Goal: Task Accomplishment & Management: Complete application form

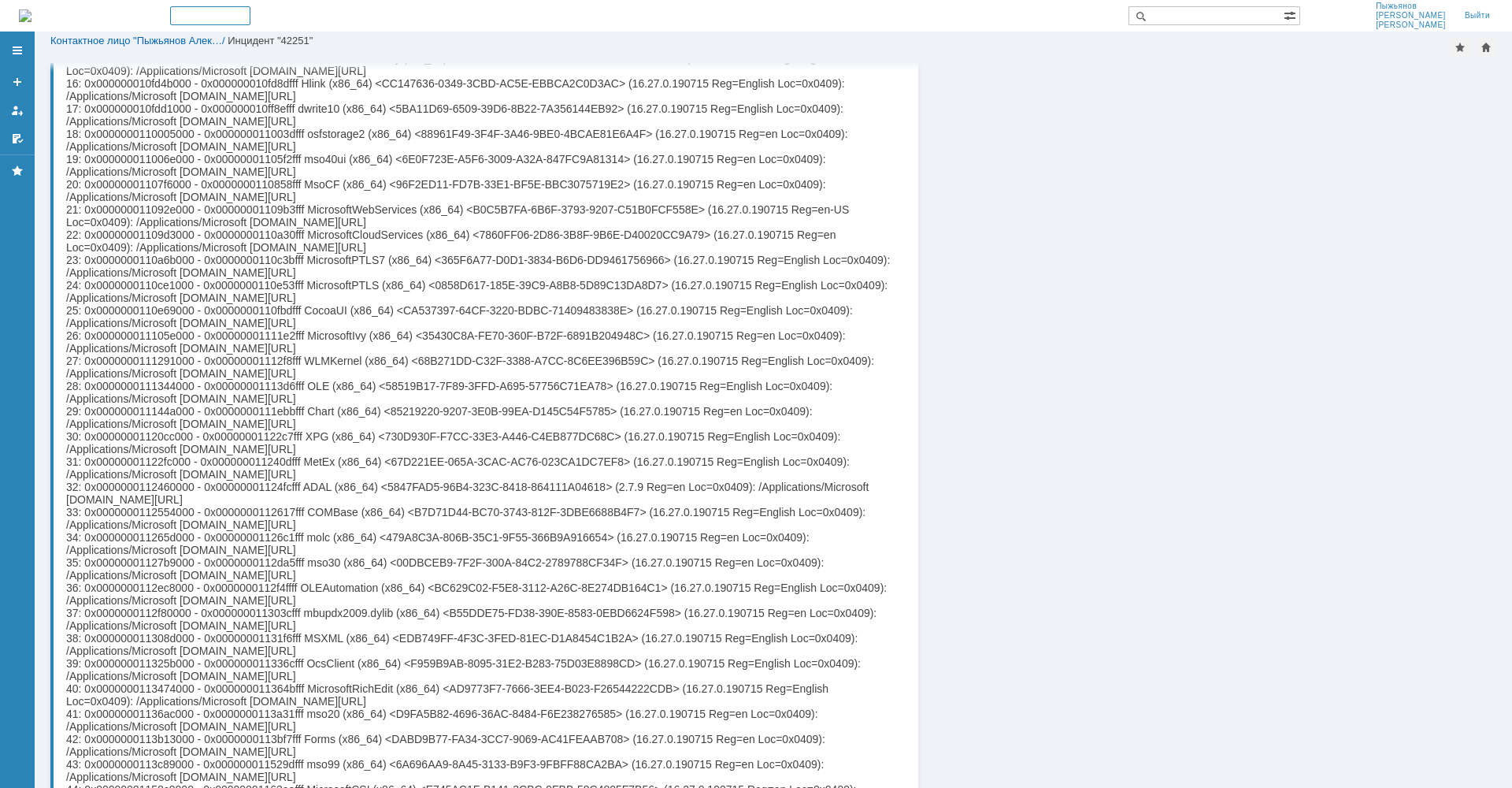
scroll to position [6919, 0]
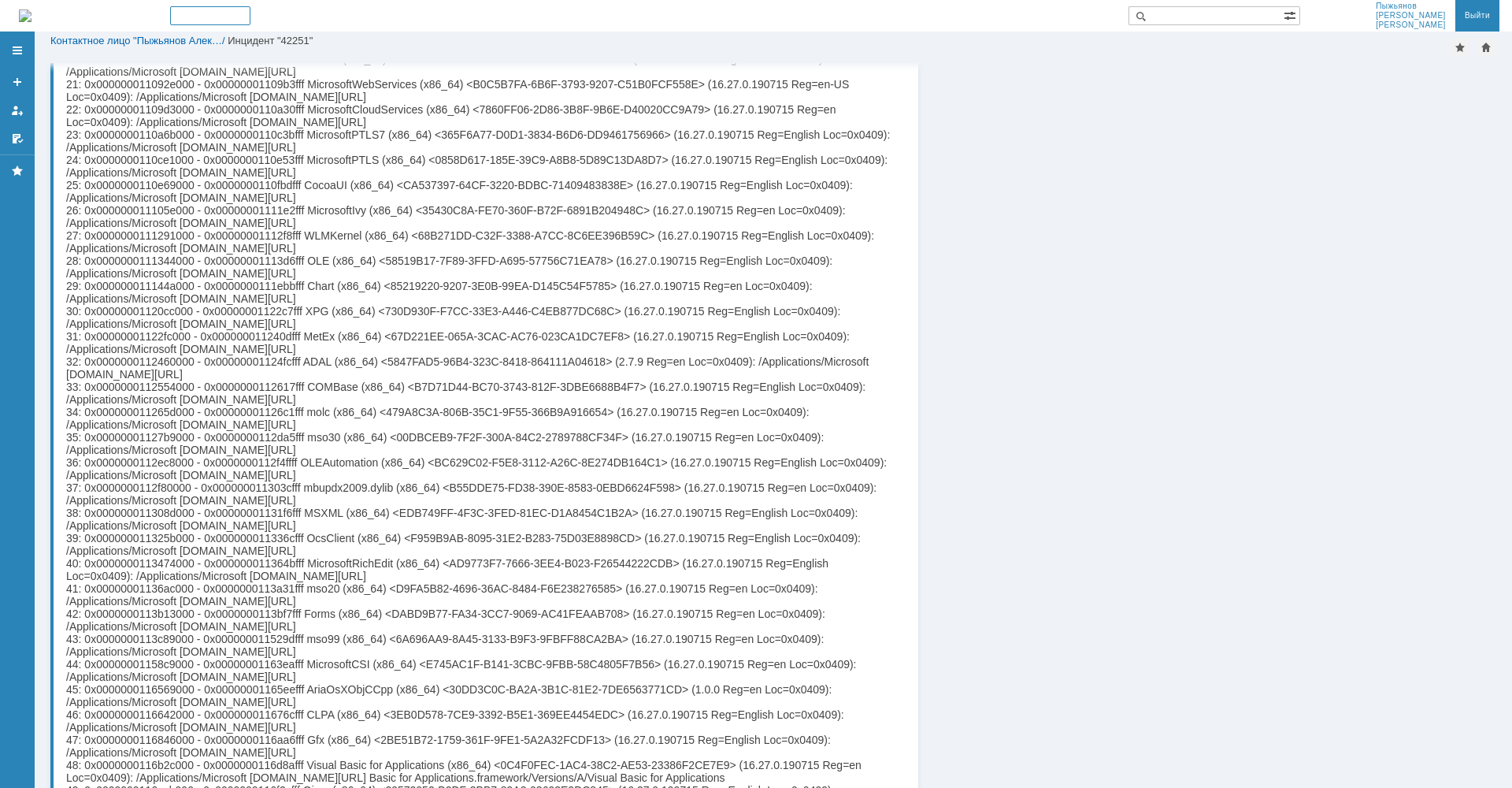
click at [1476, 14] on link "Выйти" at bounding box center [1477, 16] width 44 height 32
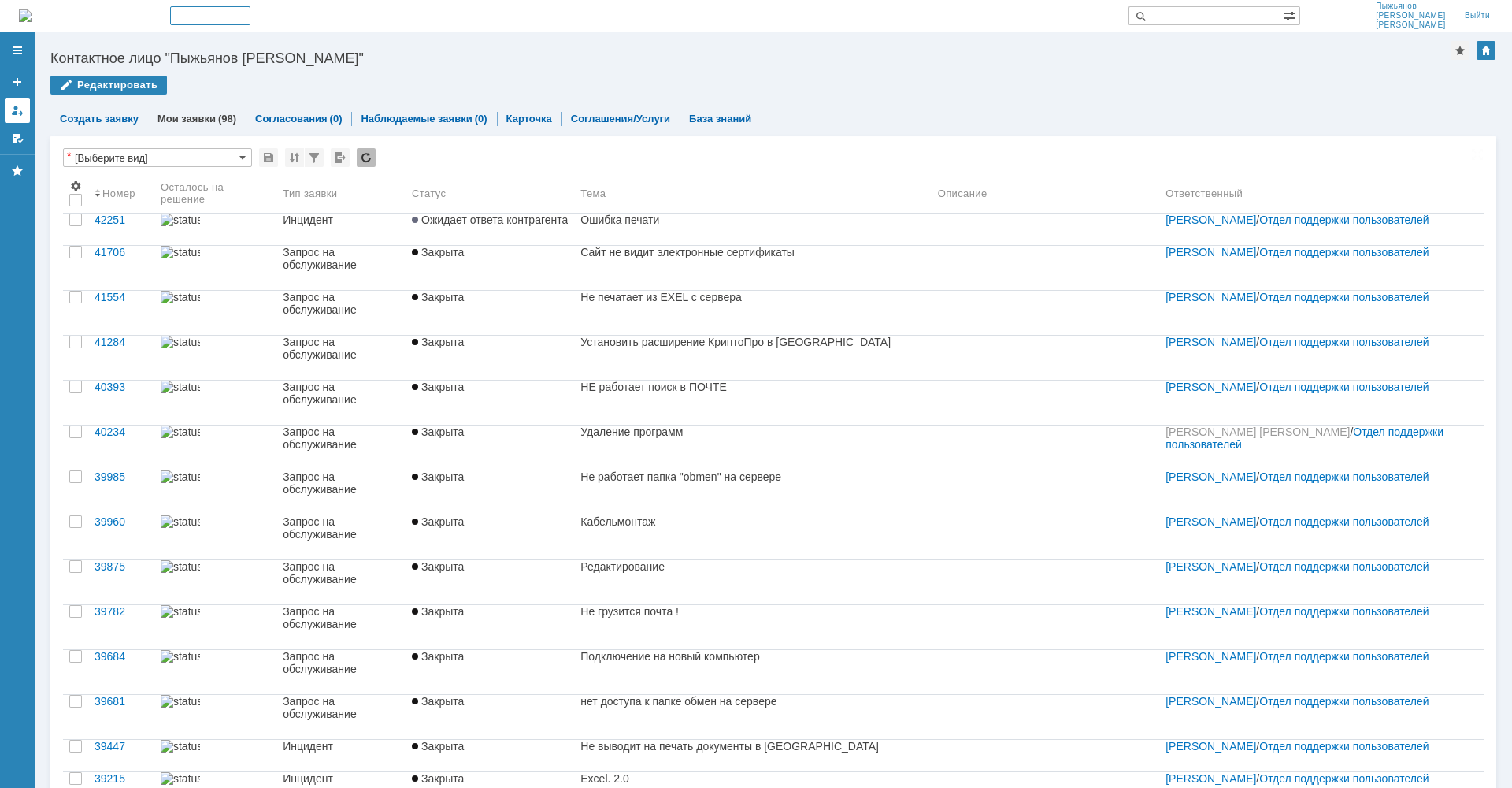
click at [16, 111] on div at bounding box center [17, 110] width 13 height 13
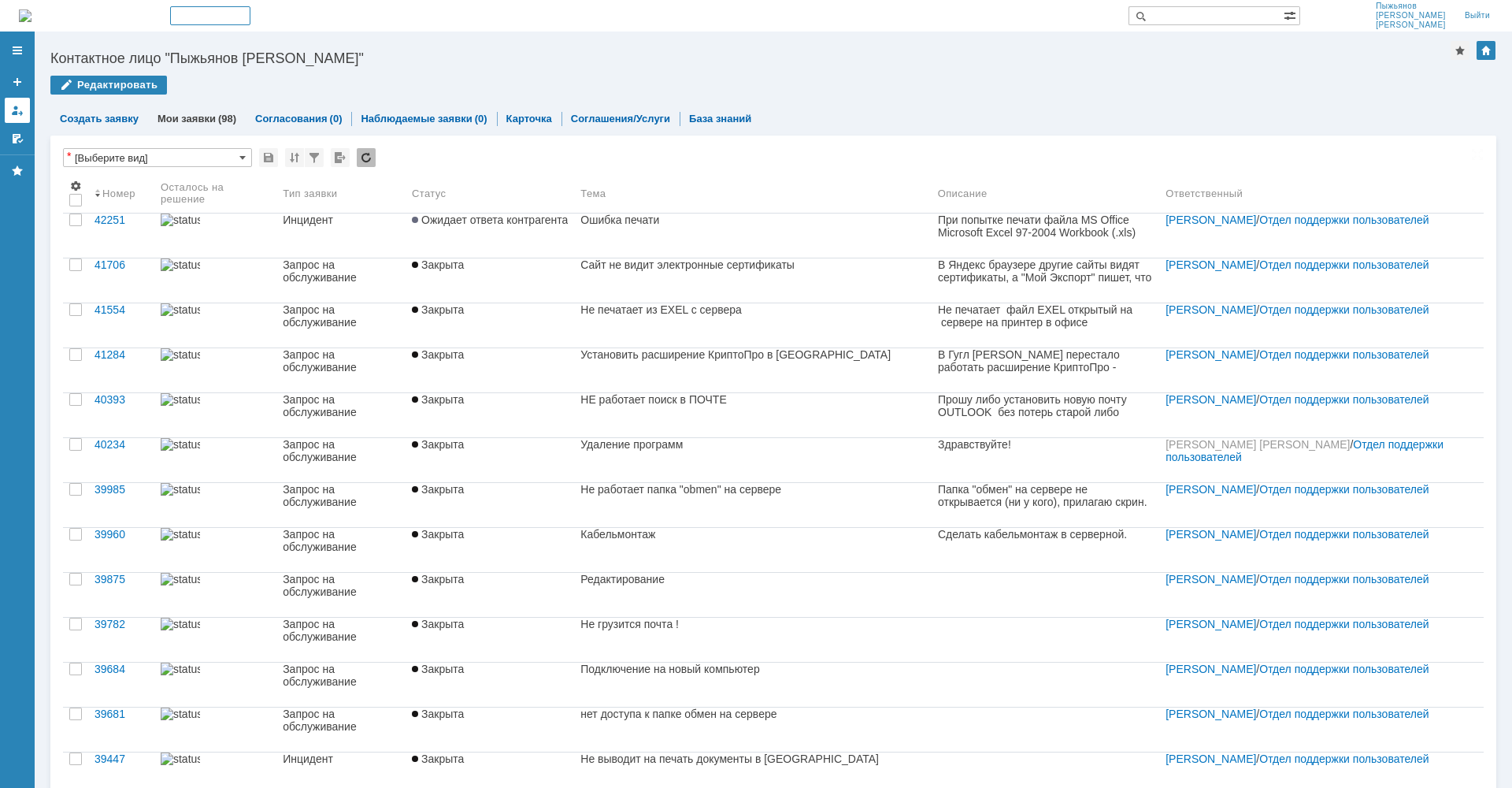
click at [16, 110] on div at bounding box center [17, 110] width 13 height 13
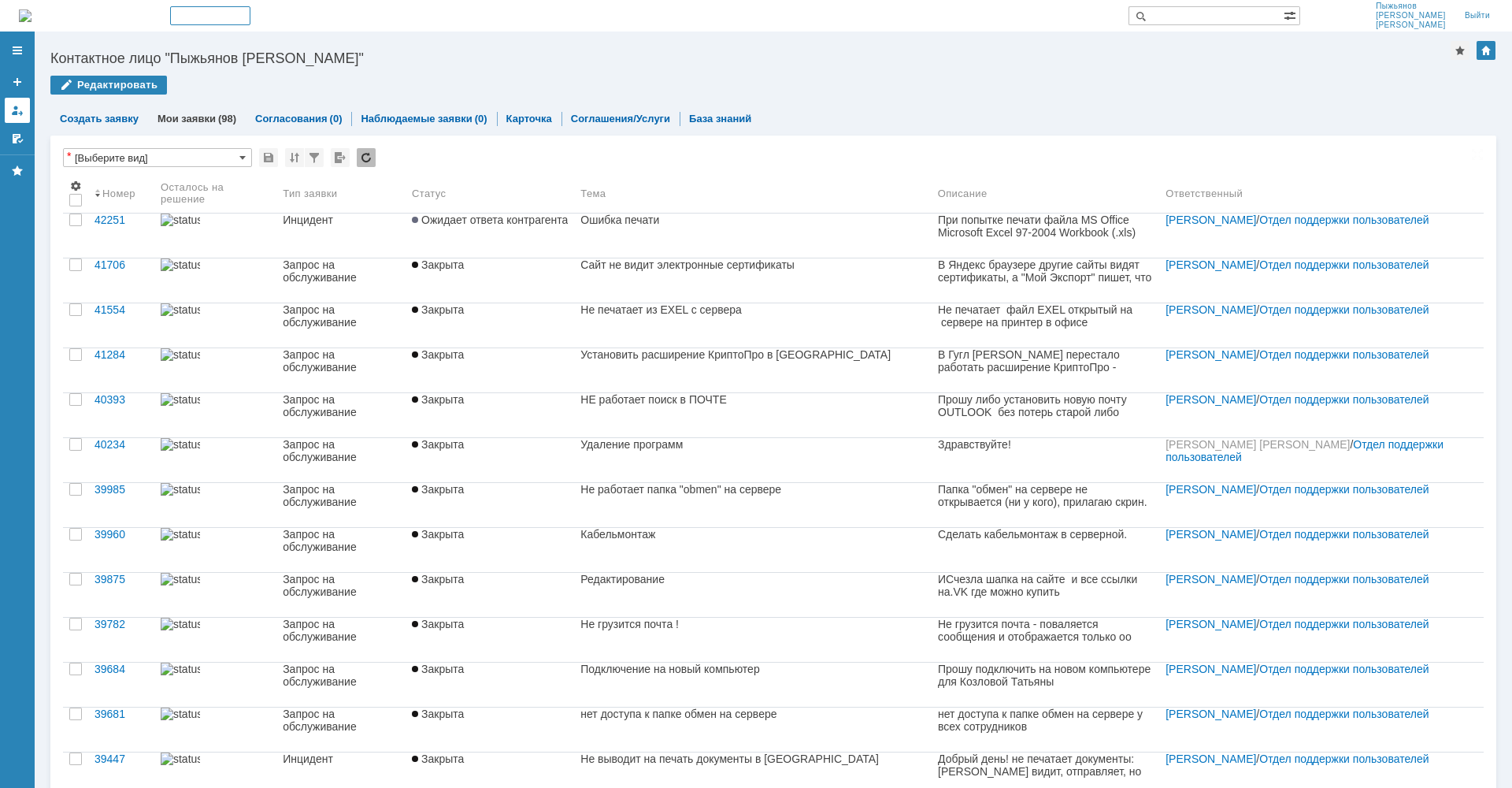
click at [15, 110] on div at bounding box center [17, 110] width 13 height 13
click at [108, 118] on link "Создать заявку" at bounding box center [100, 118] width 79 height 12
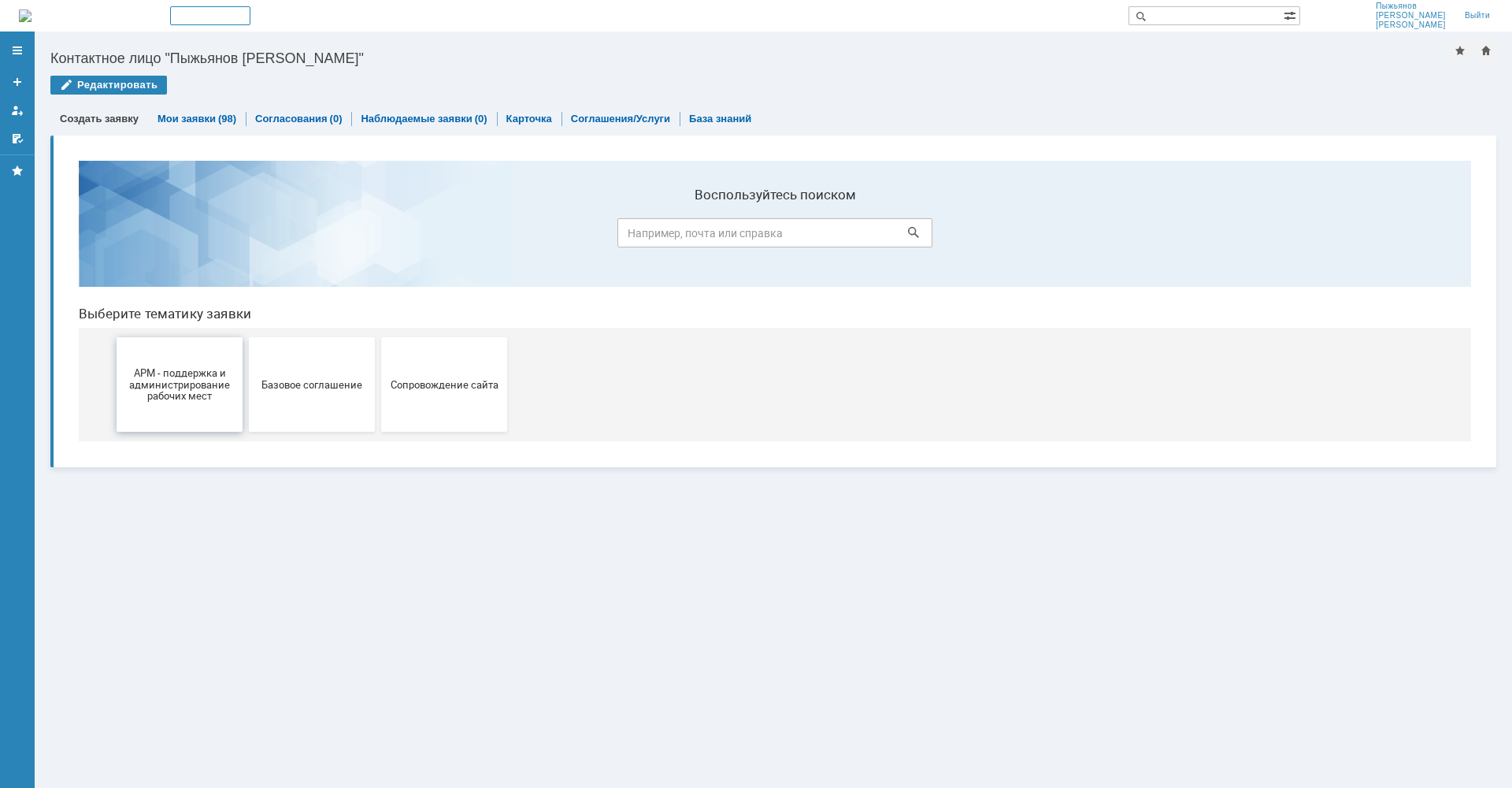
drag, startPoint x: 185, startPoint y: 387, endPoint x: 257, endPoint y: 533, distance: 162.8
click at [185, 387] on span "АРМ - поддержка и администрирование рабочих мест" at bounding box center [180, 383] width 117 height 36
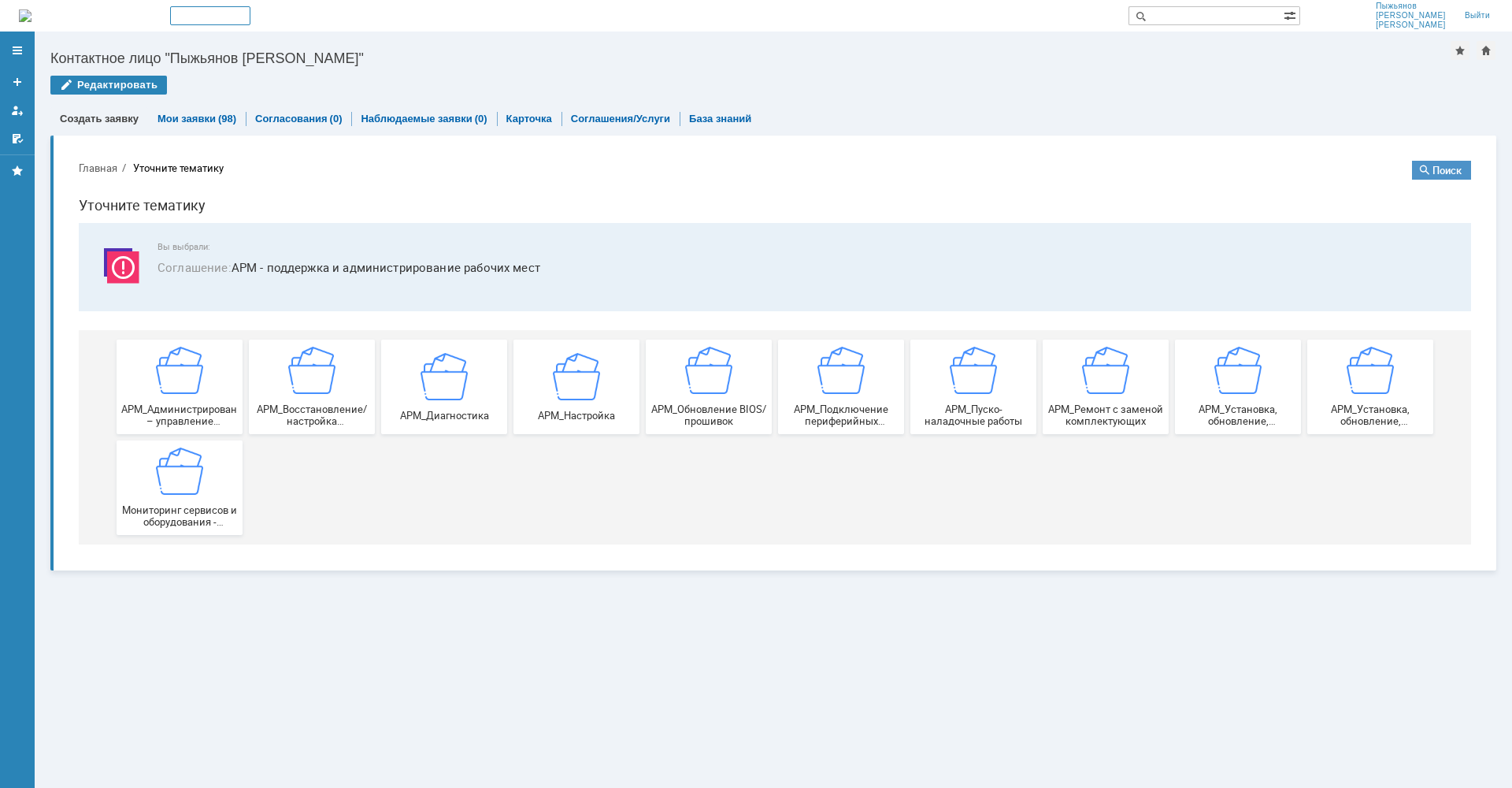
click at [92, 166] on button "Главная" at bounding box center [98, 168] width 38 height 15
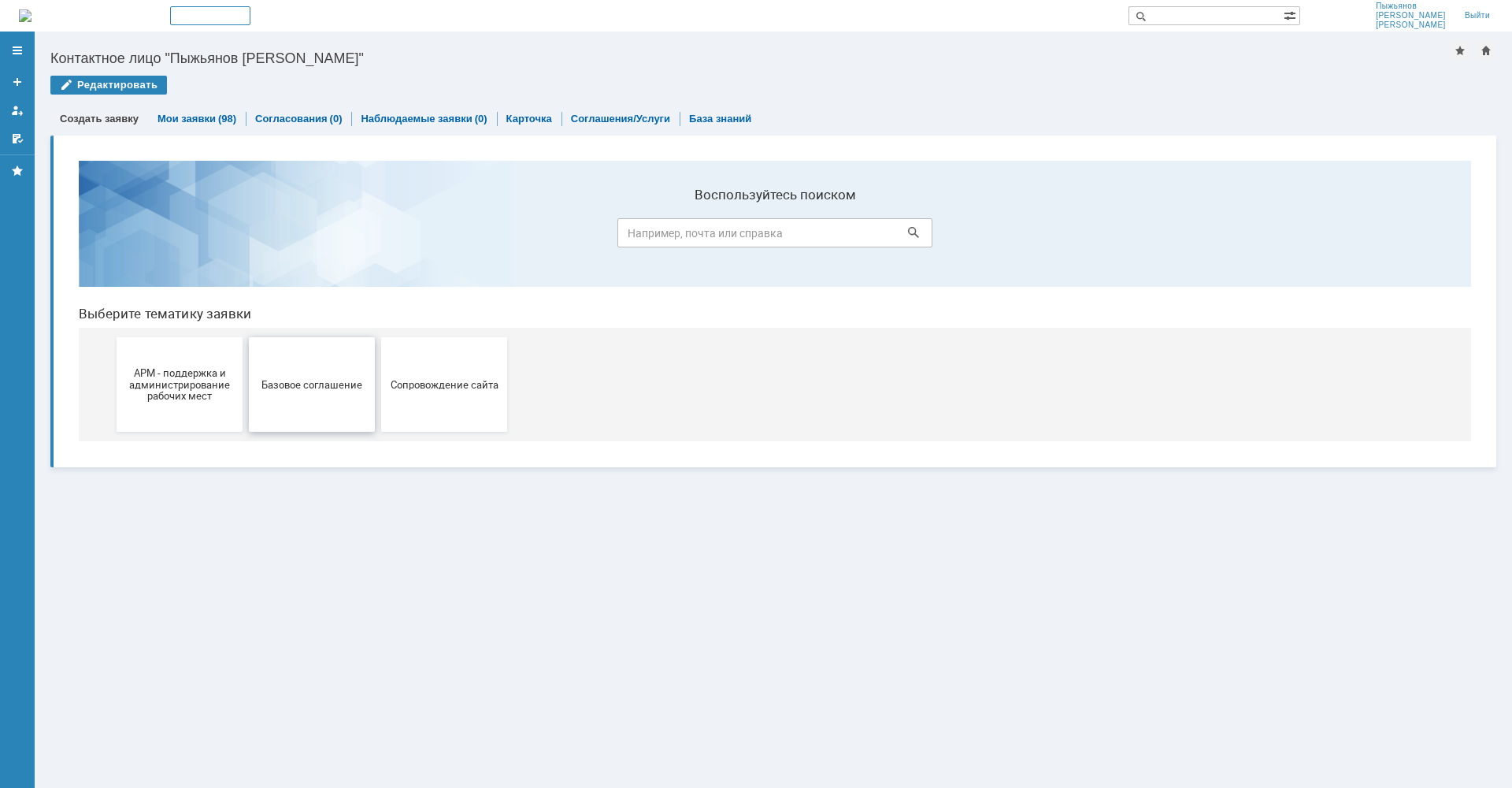
click at [310, 391] on button "Базовое соглашение" at bounding box center [312, 384] width 126 height 95
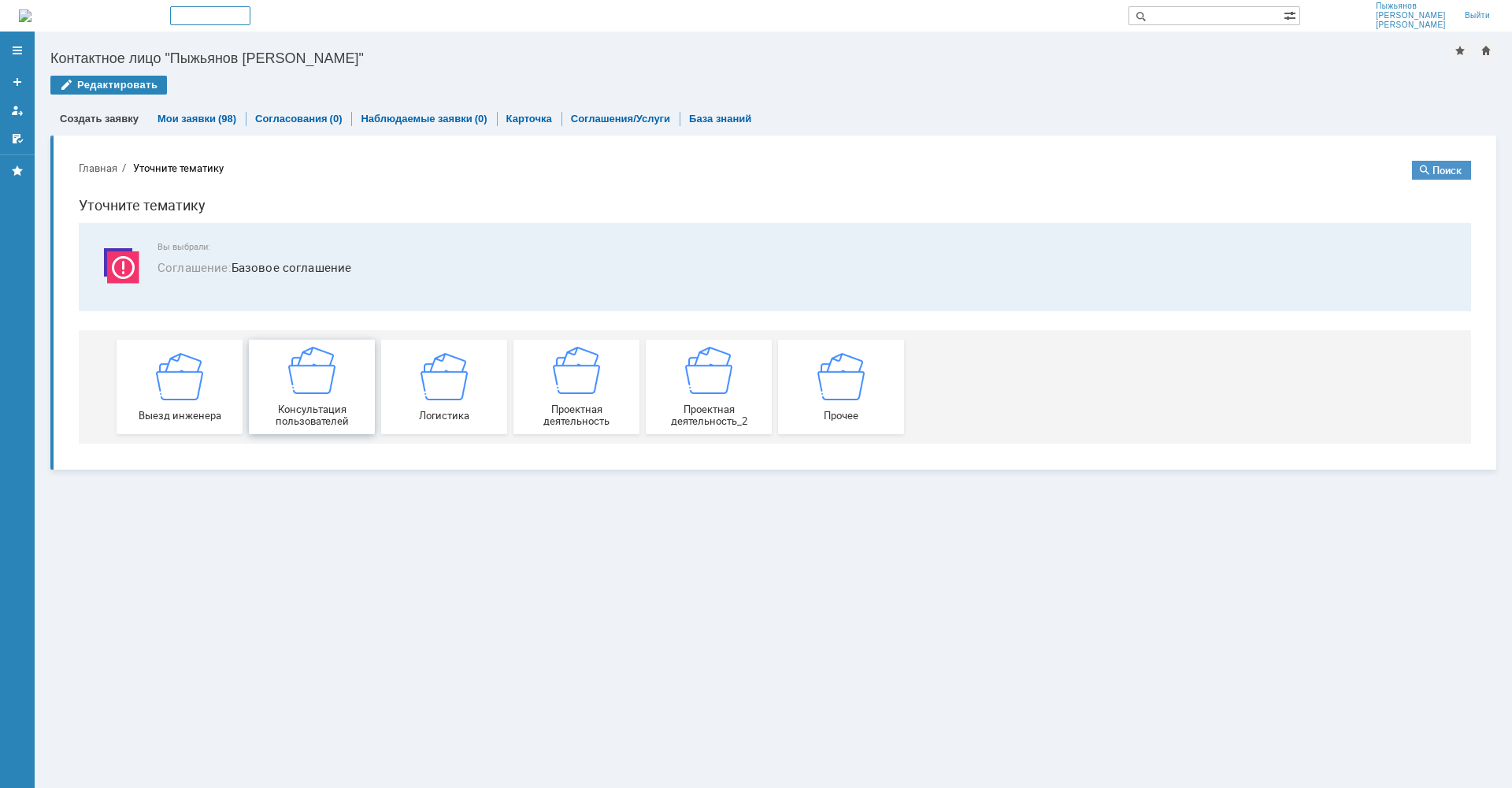
drag, startPoint x: 328, startPoint y: 389, endPoint x: 394, endPoint y: 537, distance: 162.0
click at [328, 389] on img at bounding box center [312, 371] width 47 height 47
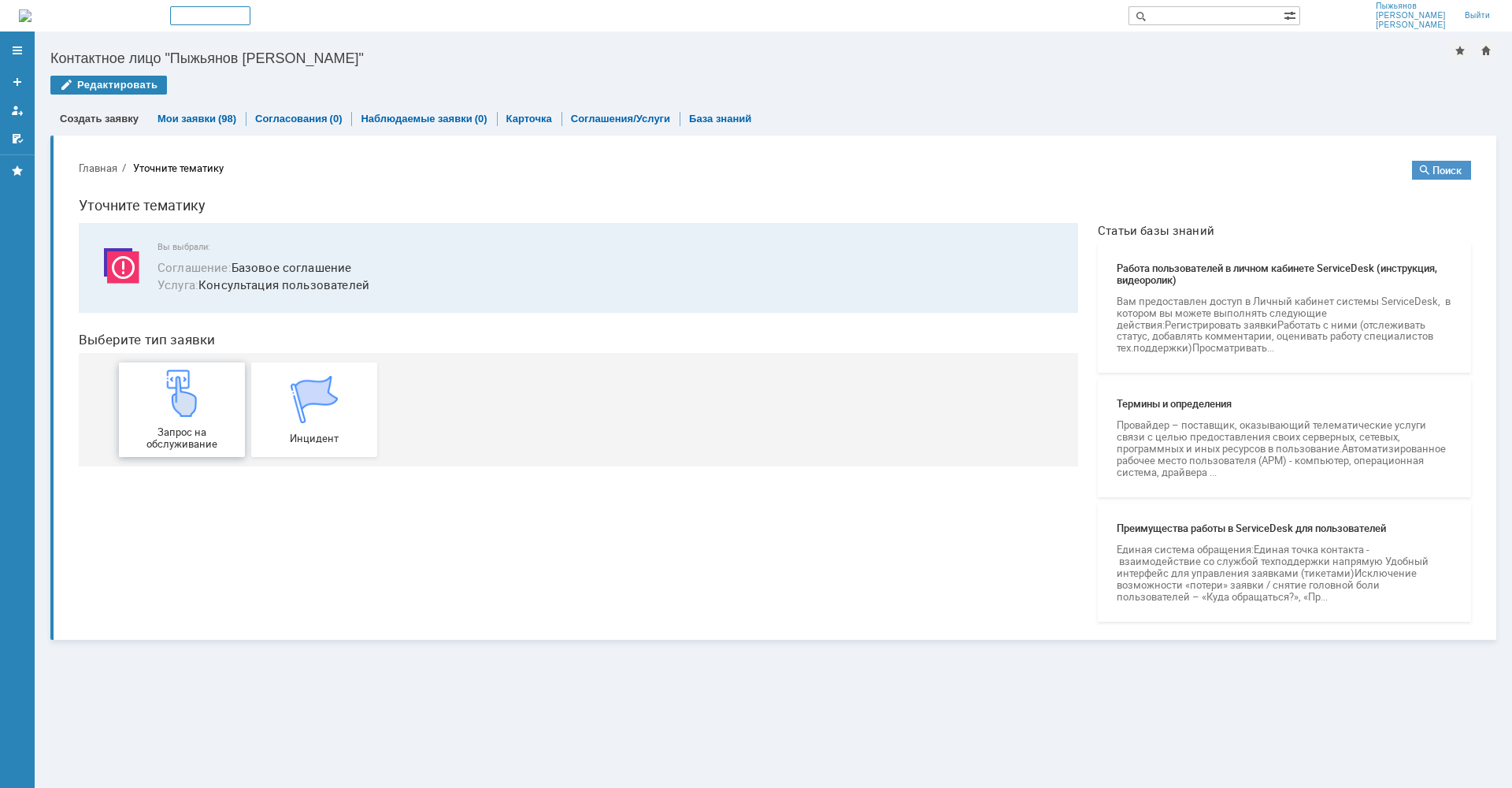
click at [174, 408] on img at bounding box center [182, 394] width 47 height 47
click at [192, 118] on link "Мои заявки" at bounding box center [187, 118] width 58 height 12
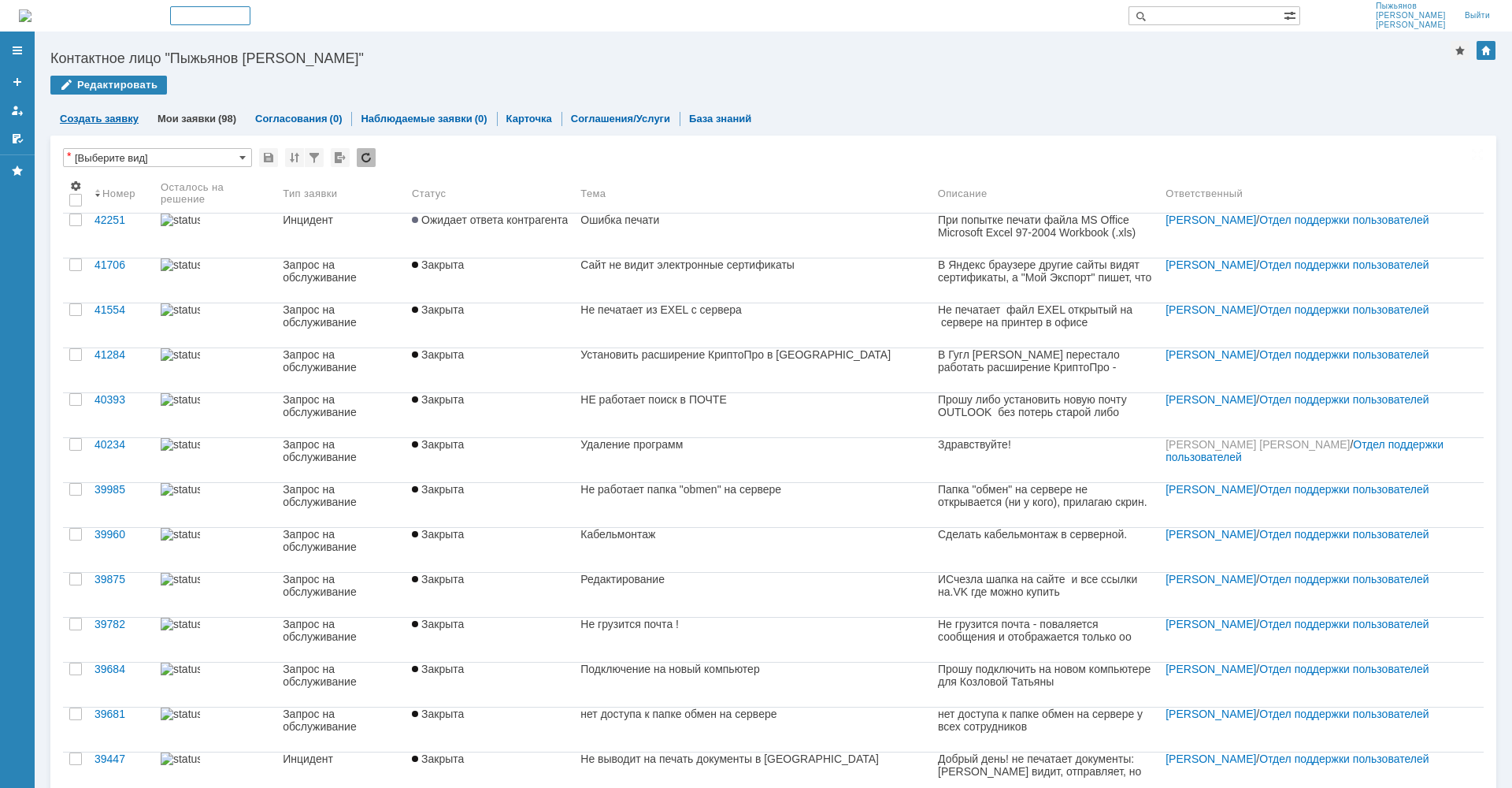
click at [95, 118] on link "Создать заявку" at bounding box center [100, 118] width 79 height 12
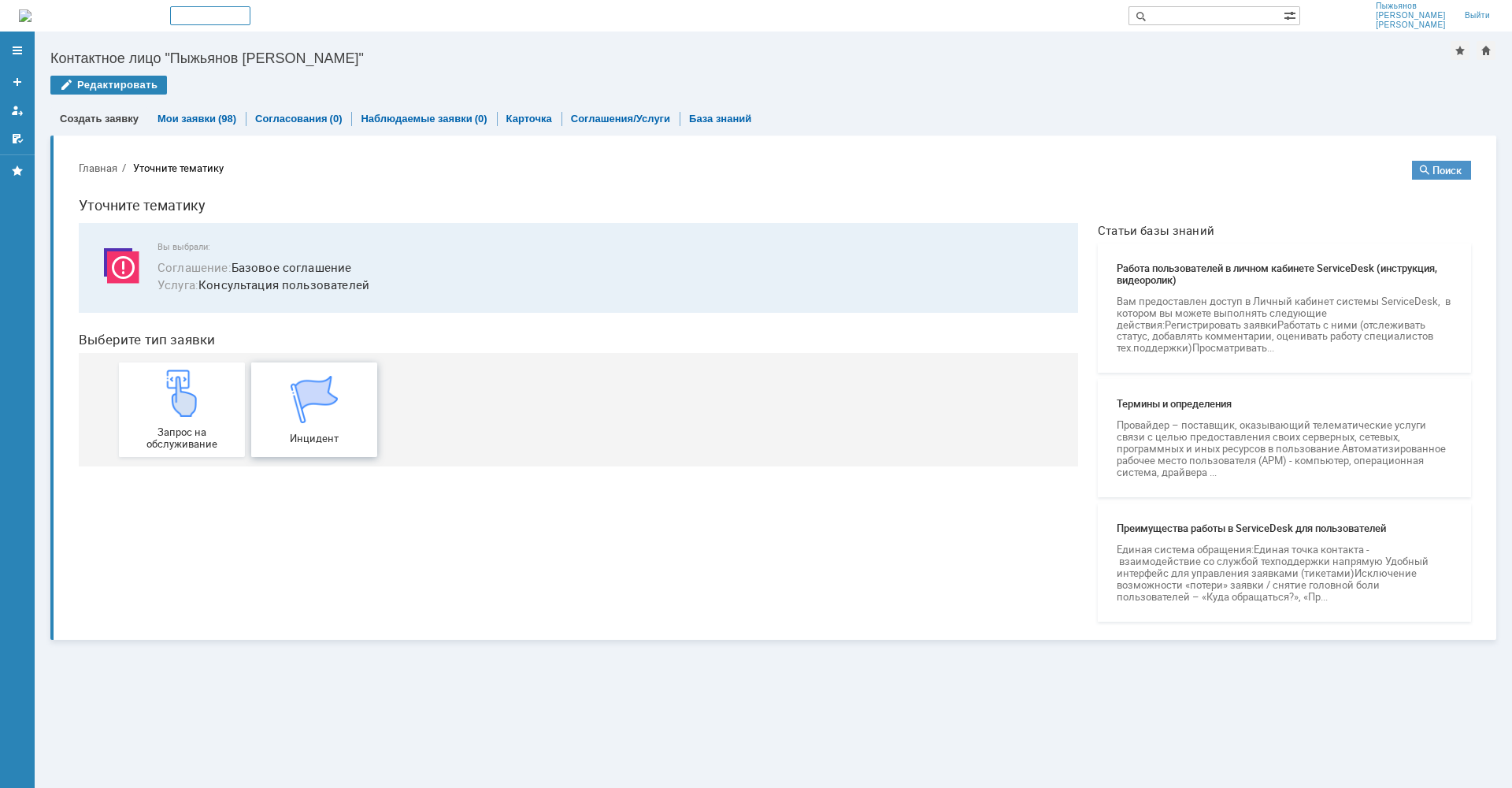
scroll to position [1, 0]
click at [339, 402] on div "Инцидент" at bounding box center [314, 409] width 117 height 68
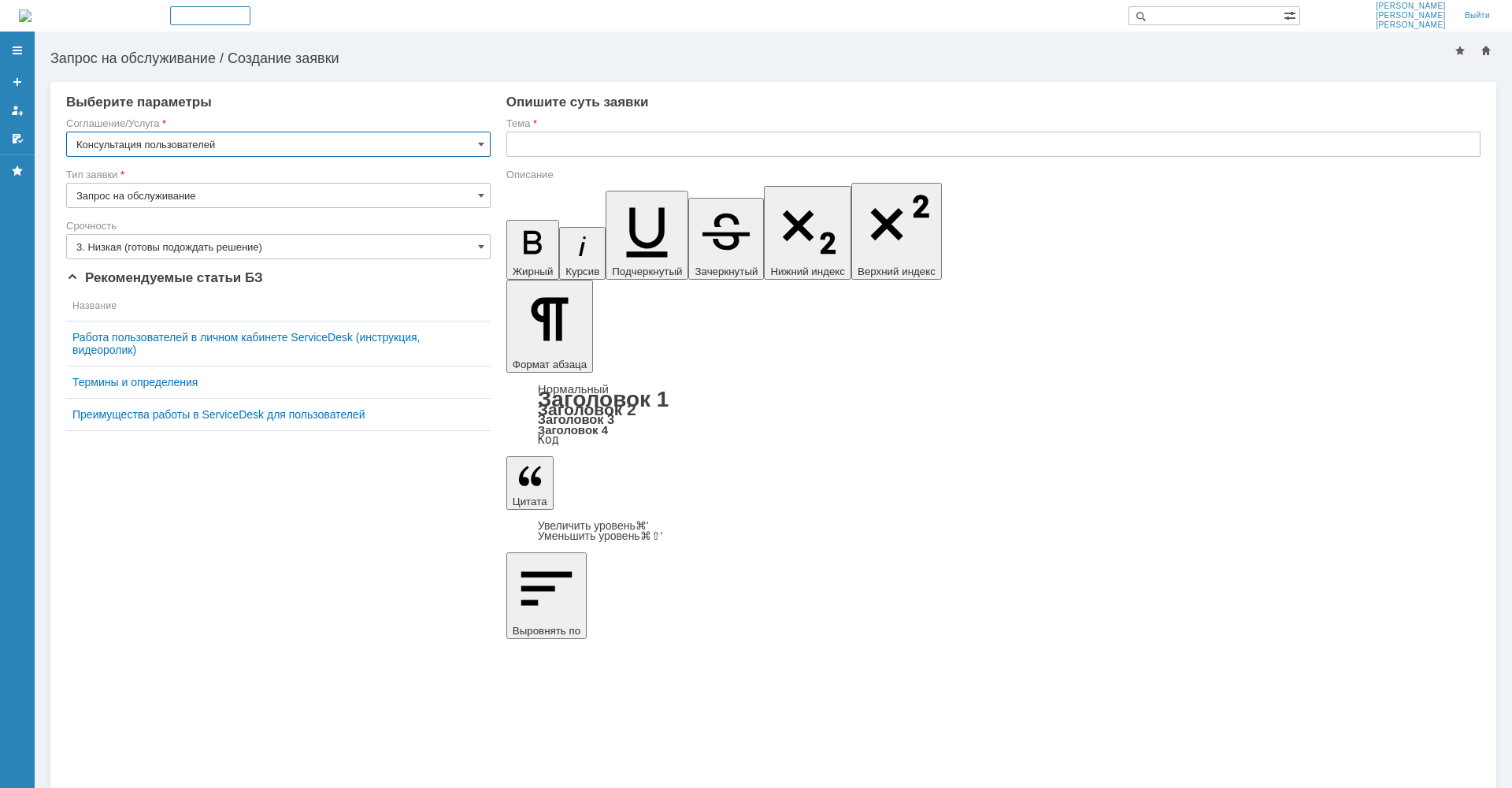
click at [613, 140] on input "text" at bounding box center [993, 144] width 974 height 26
type input "H"
type input "РЕгистрация нового сорудника"
click at [289, 245] on input "3. Низкая (готовы подождать решение)" at bounding box center [278, 247] width 425 height 26
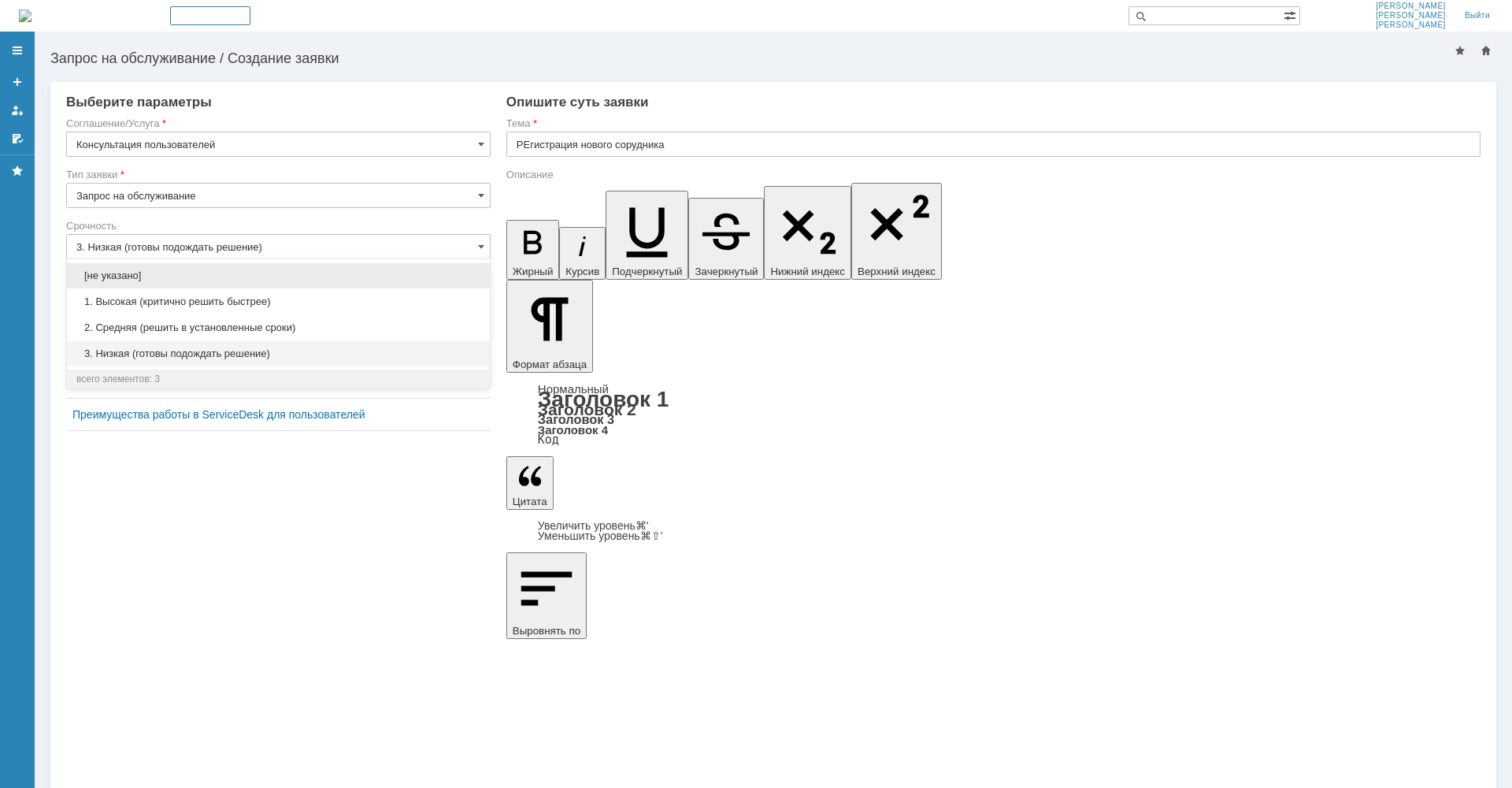
click at [251, 304] on span "1. Высокая (критично решить быстрее)" at bounding box center [278, 301] width 404 height 13
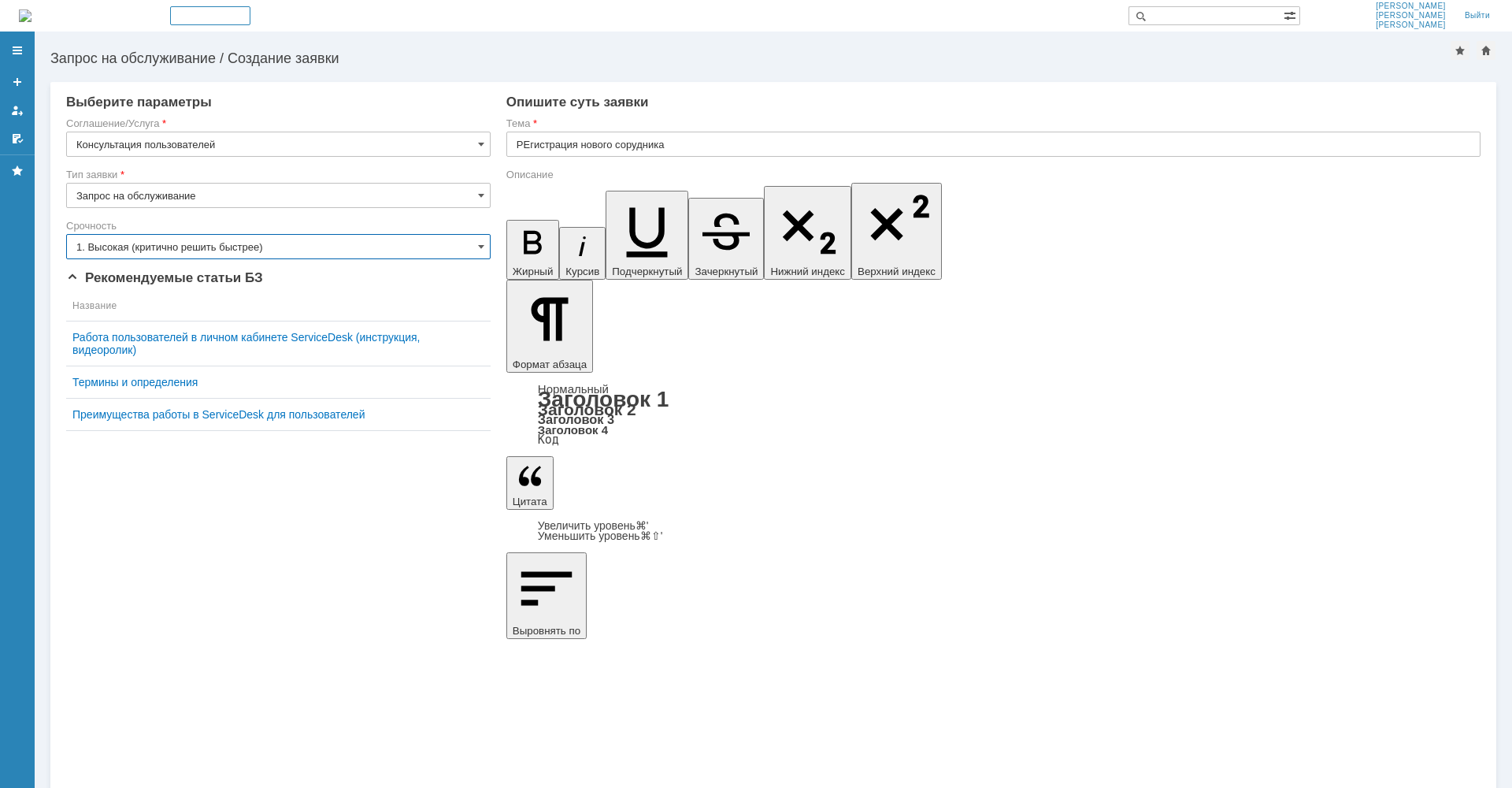
type input "1. Высокая (критично решить быстрее)"
drag, startPoint x: 627, startPoint y: 143, endPoint x: 640, endPoint y: 148, distance: 13.9
click at [632, 145] on input "РЕгистрация нового сорудника" at bounding box center [993, 144] width 974 height 26
click at [630, 144] on input "РЕгистрация нового сорудника" at bounding box center [993, 144] width 974 height 26
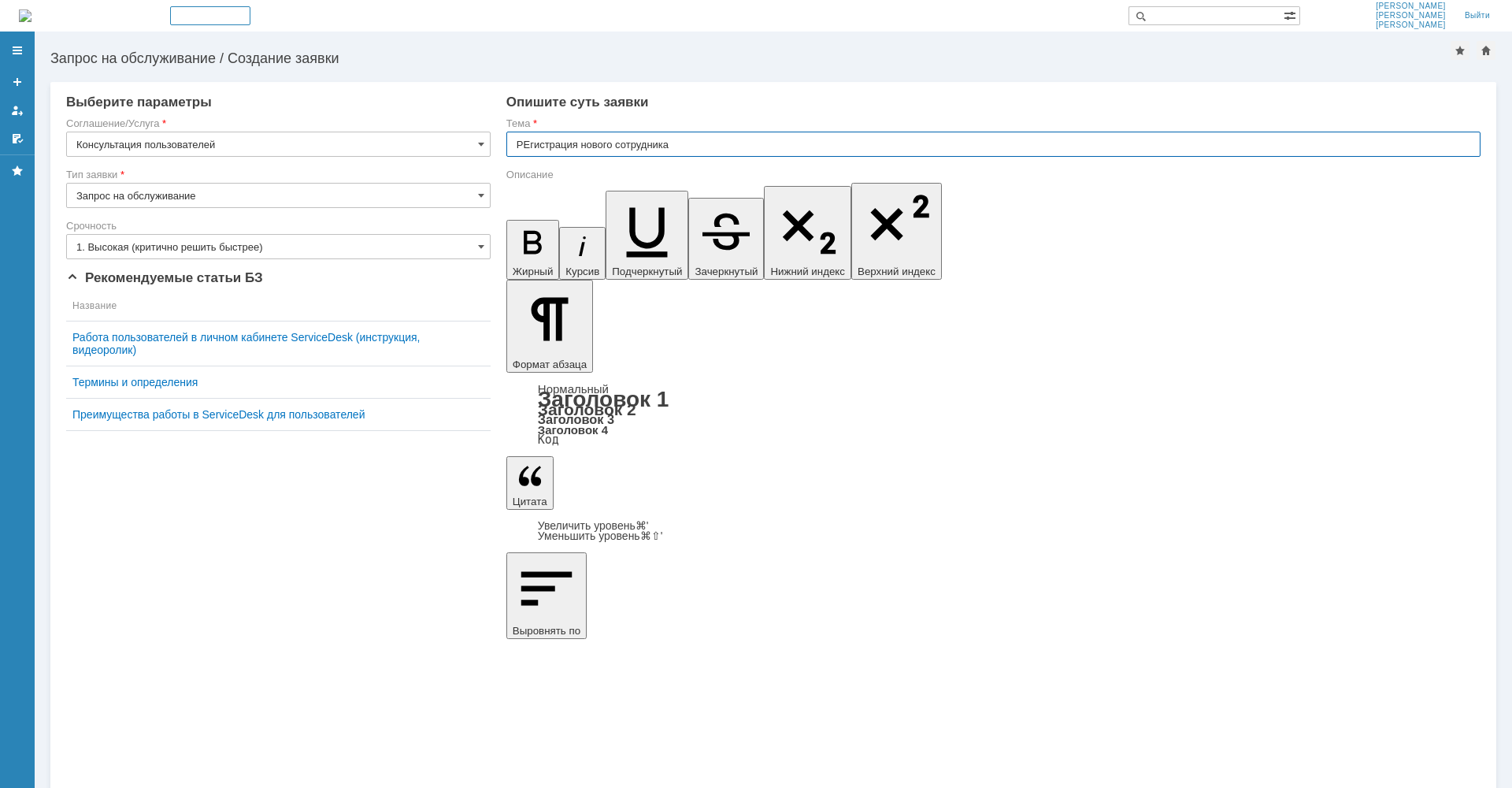
type input "РЕгистрация нового сотрудника"
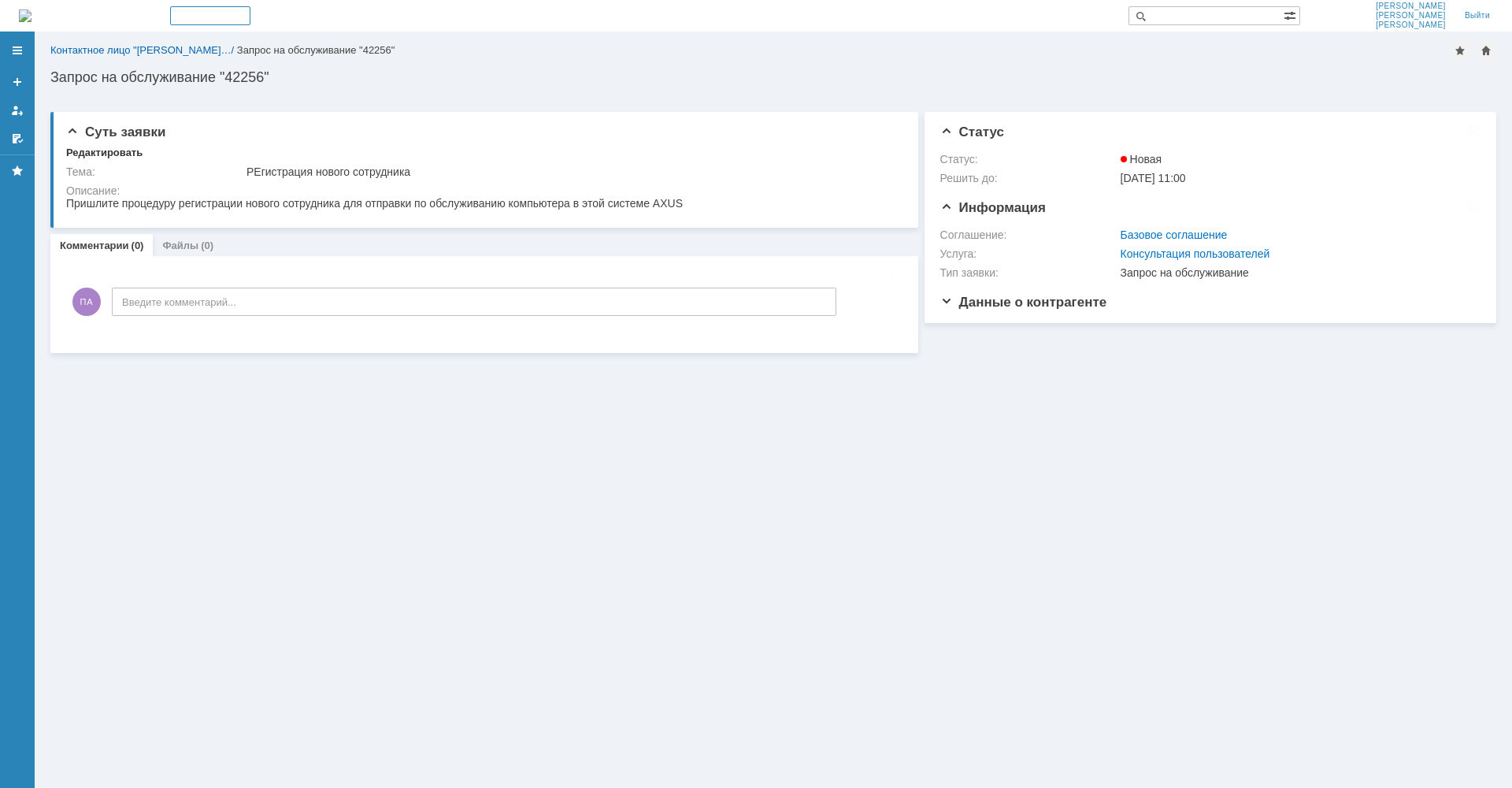
click at [18, 50] on div at bounding box center [17, 50] width 13 height 13
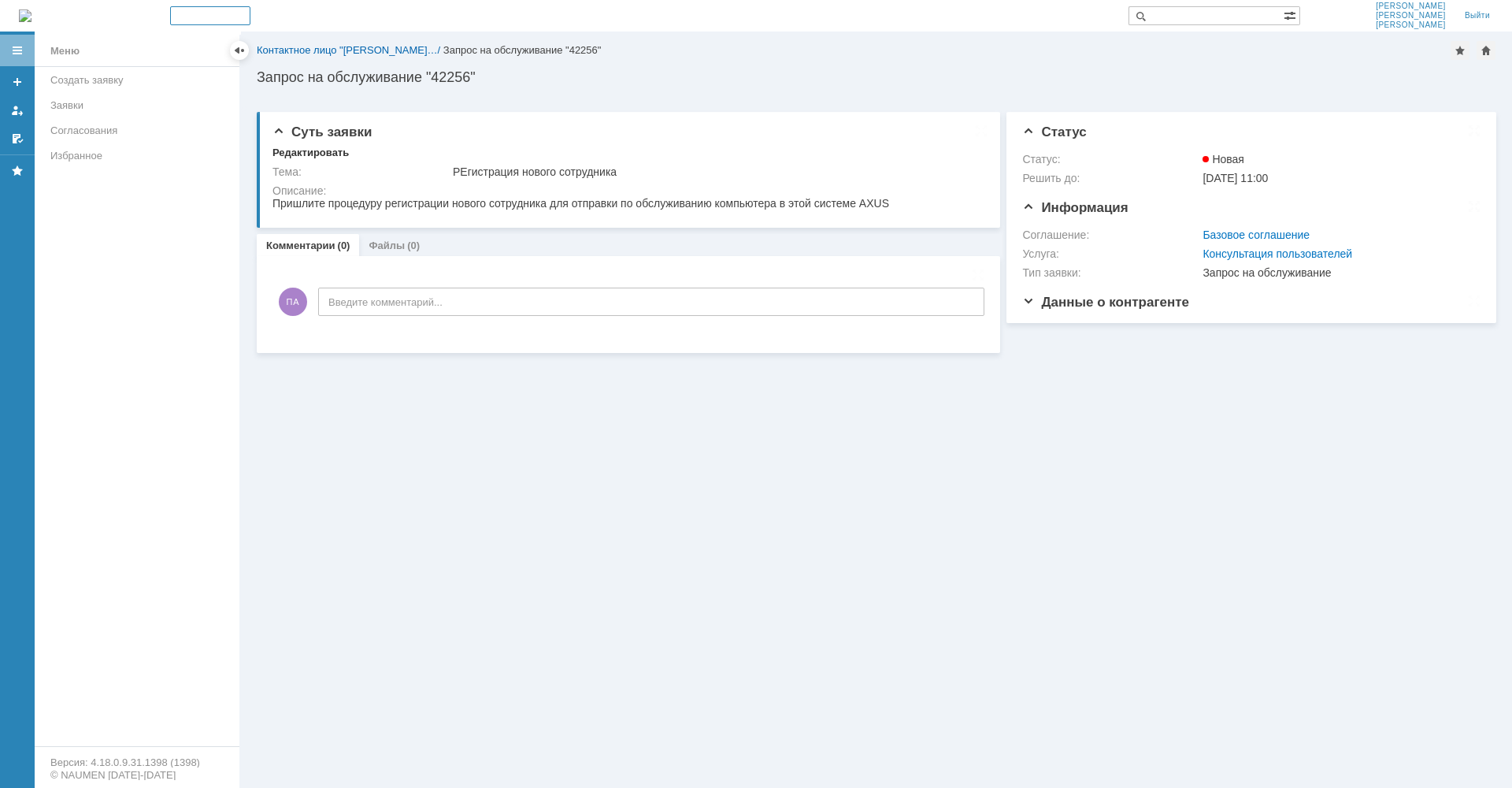
drag, startPoint x: 66, startPoint y: 48, endPoint x: 95, endPoint y: 47, distance: 29.0
click at [66, 48] on div "Меню" at bounding box center [65, 51] width 29 height 19
click at [1423, 16] on span "[PERSON_NAME]" at bounding box center [1411, 16] width 70 height 9
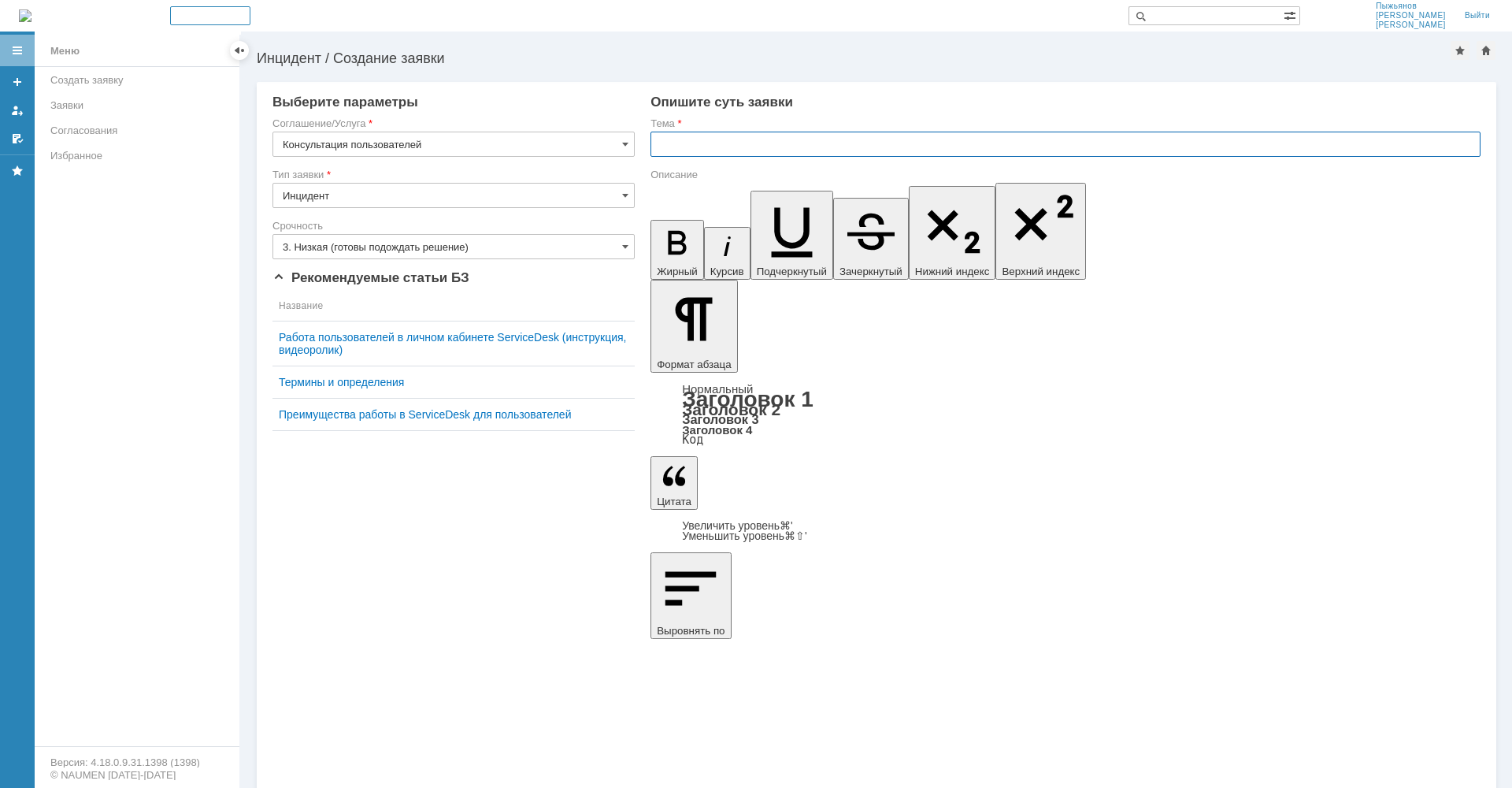
drag, startPoint x: 668, startPoint y: 141, endPoint x: 699, endPoint y: 144, distance: 31.1
click at [670, 142] on input "text" at bounding box center [1066, 144] width 830 height 26
type input "R"
type input "как зарегистрироваться новому сотруднику настом портале чтобы отправлять сообще…"
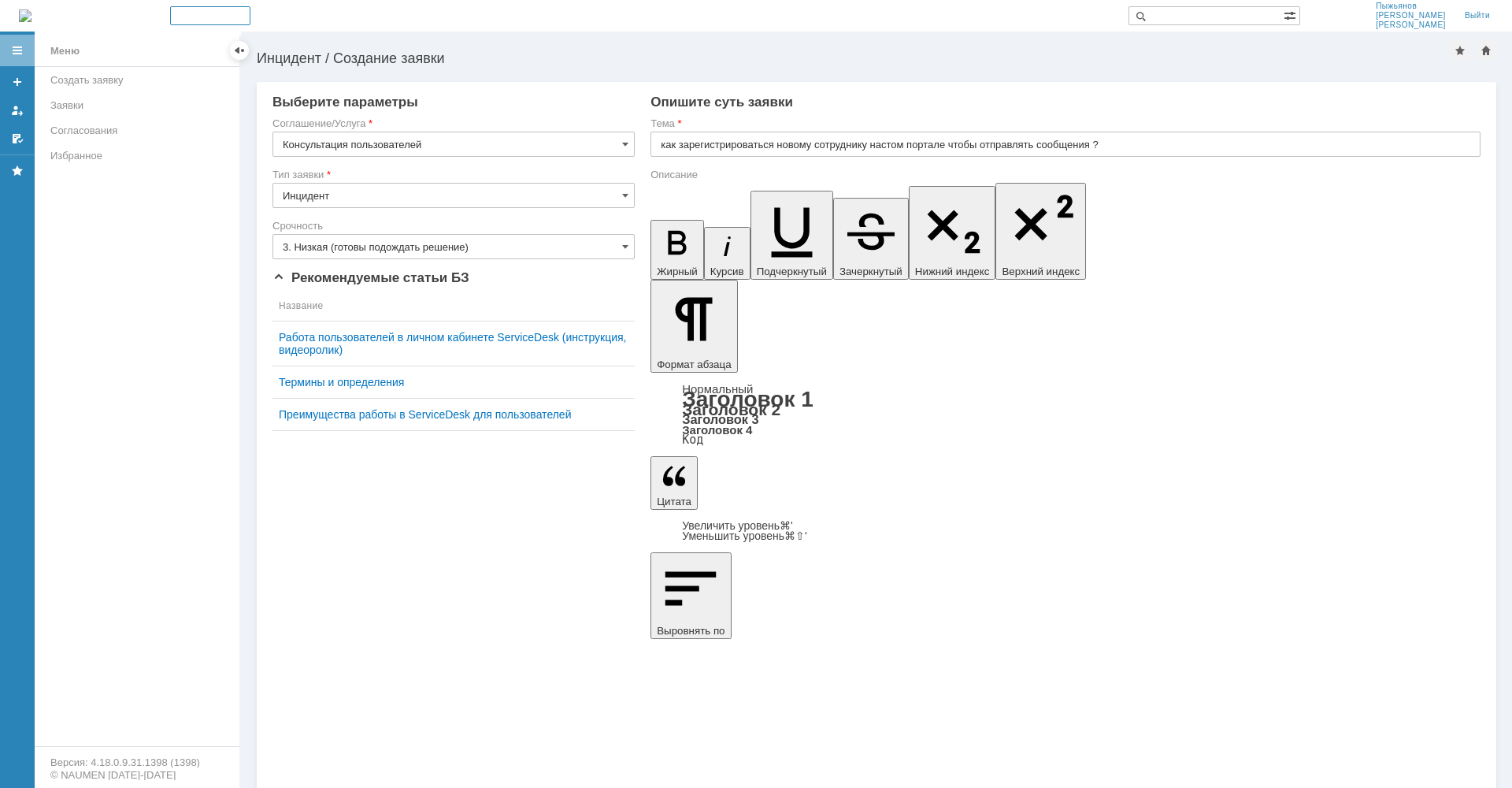
click at [476, 245] on input "3. Низкая (готовы подождать решение)" at bounding box center [453, 247] width 362 height 26
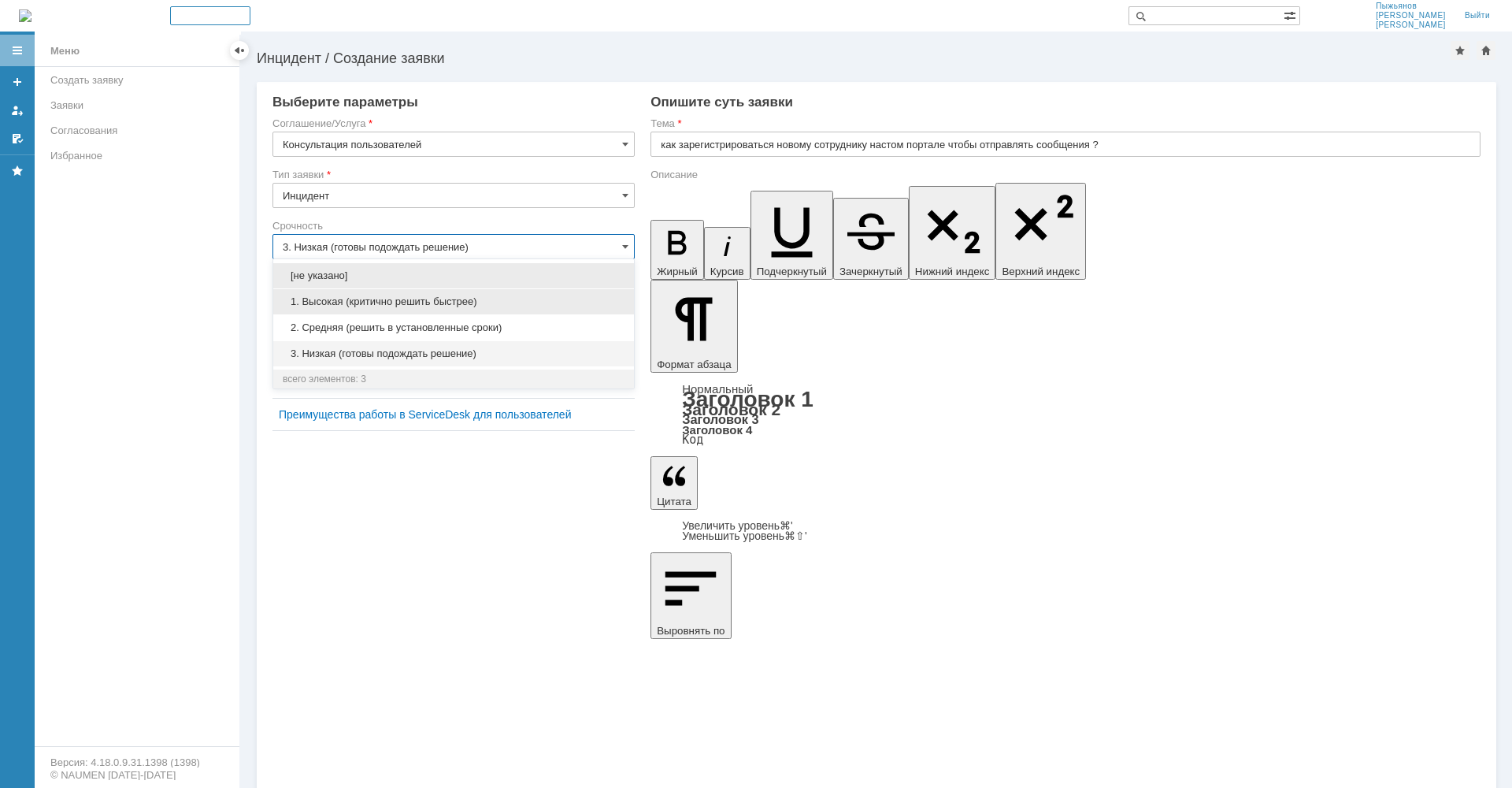
click at [411, 295] on div "1. Высокая (критично решить быстрее)" at bounding box center [453, 302] width 361 height 26
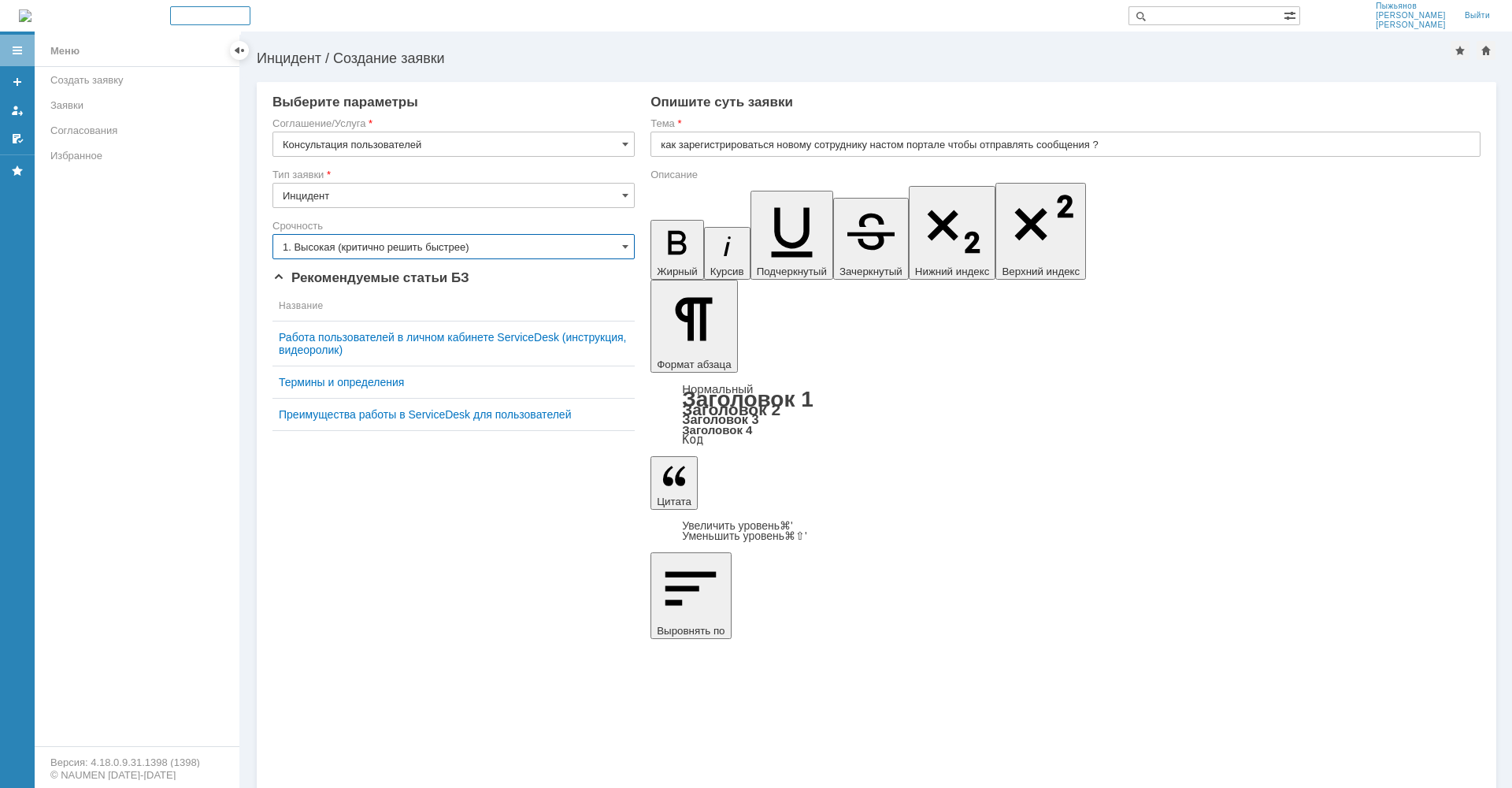
type input "1. Высокая (критично решить быстрее)"
click at [891, 141] on input "как зарегистрироваться новому сотруднику настом портале чтобы отправлять сообще…" at bounding box center [1066, 144] width 830 height 26
type input "как зарегистрироваться новому сотруднику на этом портале чтобы отправлять сообщ…"
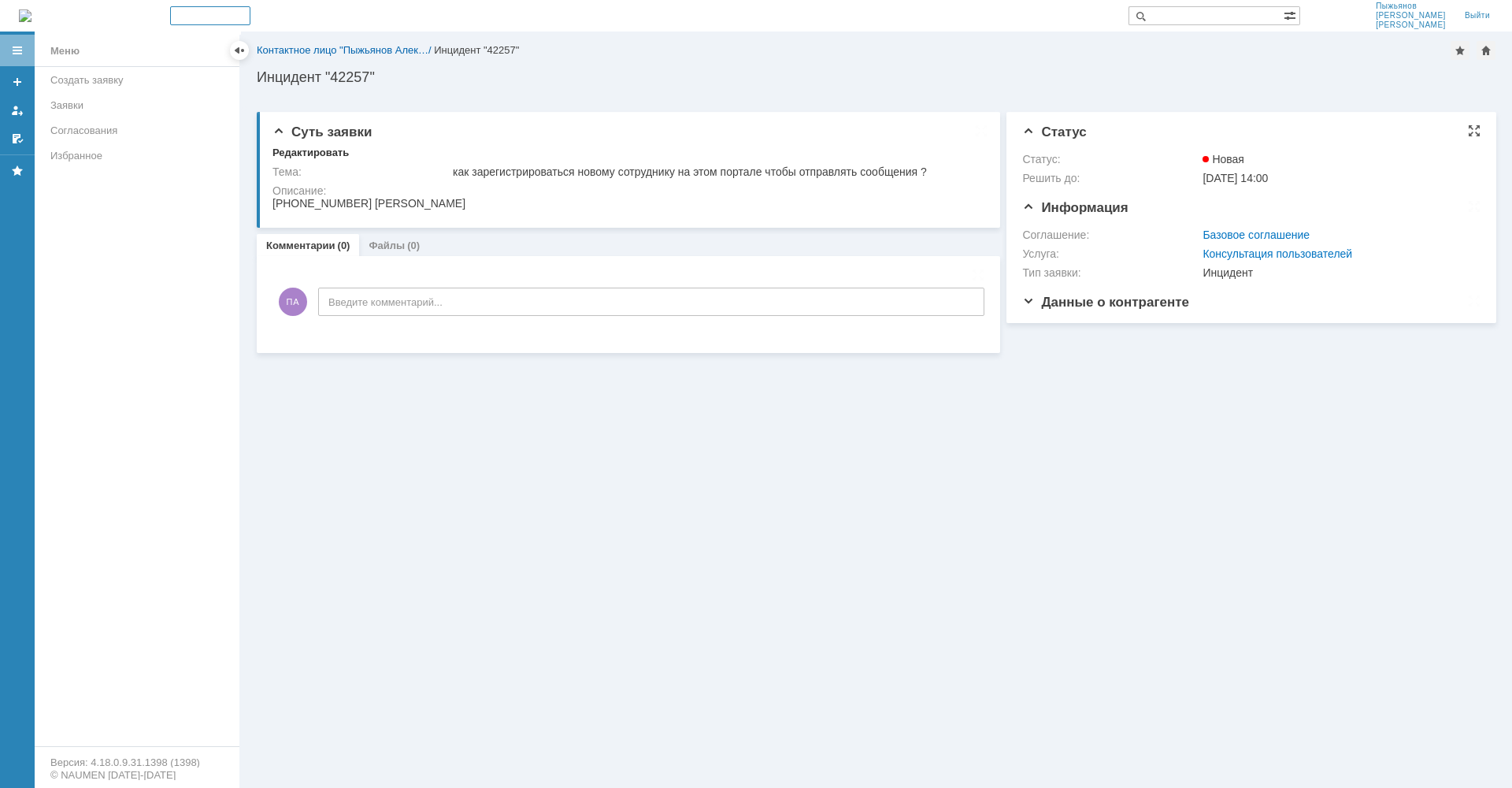
scroll to position [1, 0]
click at [1224, 159] on span "Новая" at bounding box center [1223, 159] width 42 height 13
click at [1028, 302] on span "Данные о контрагенте" at bounding box center [1106, 302] width 167 height 15
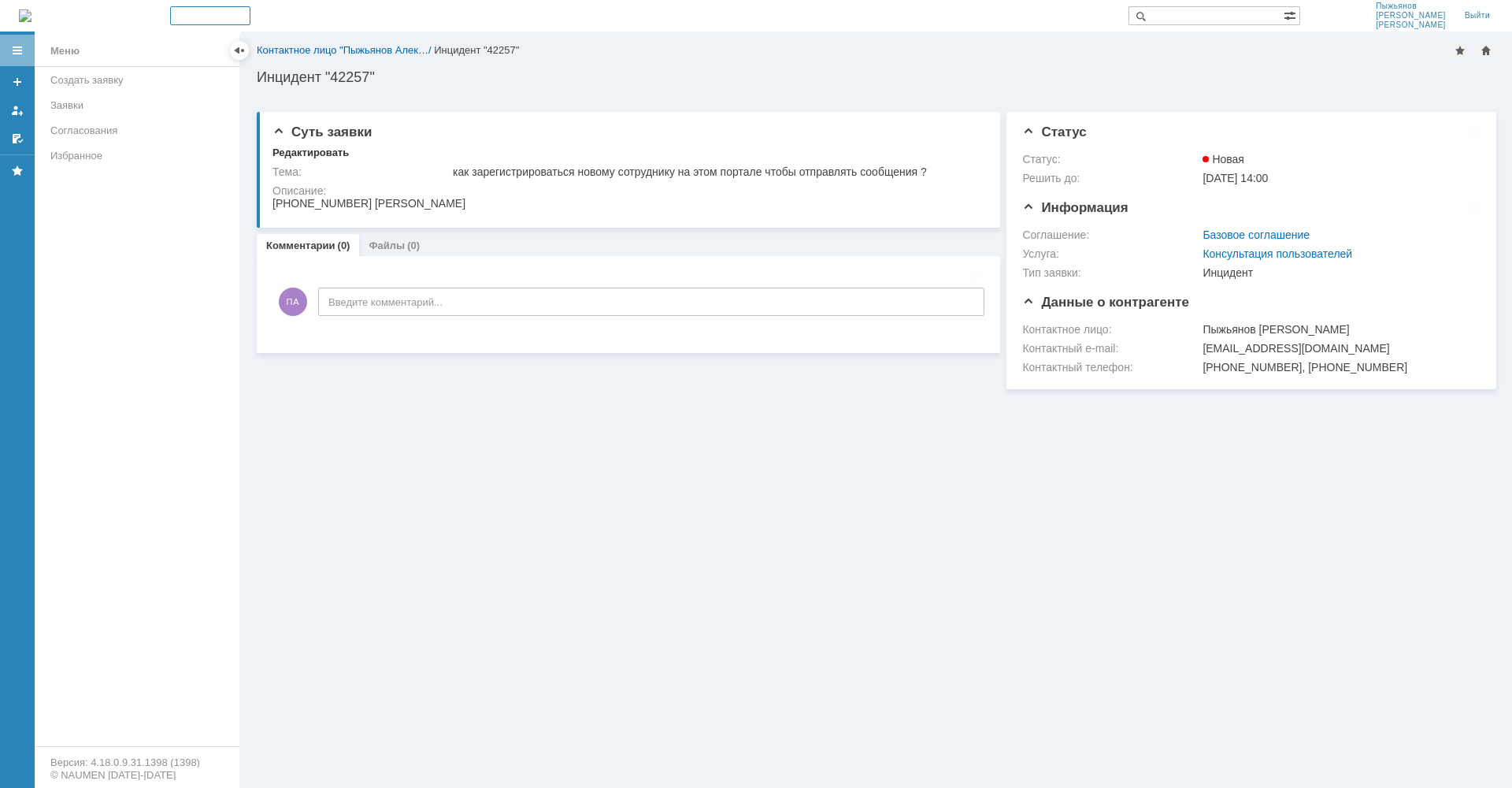
click at [1268, 234] on link "Базовое соглашение" at bounding box center [1255, 235] width 107 height 13
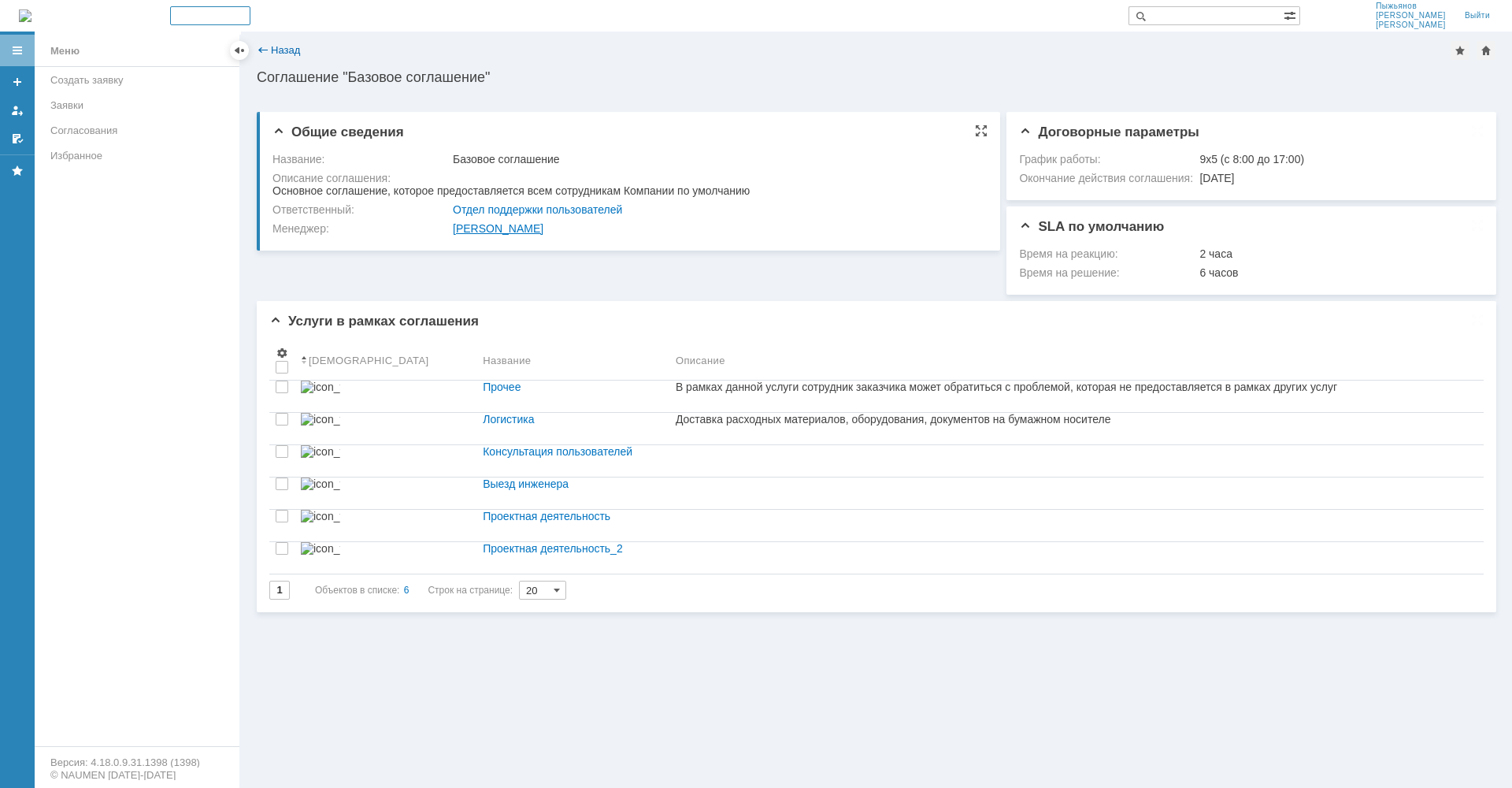
click at [543, 231] on link "[PERSON_NAME]" at bounding box center [498, 228] width 90 height 13
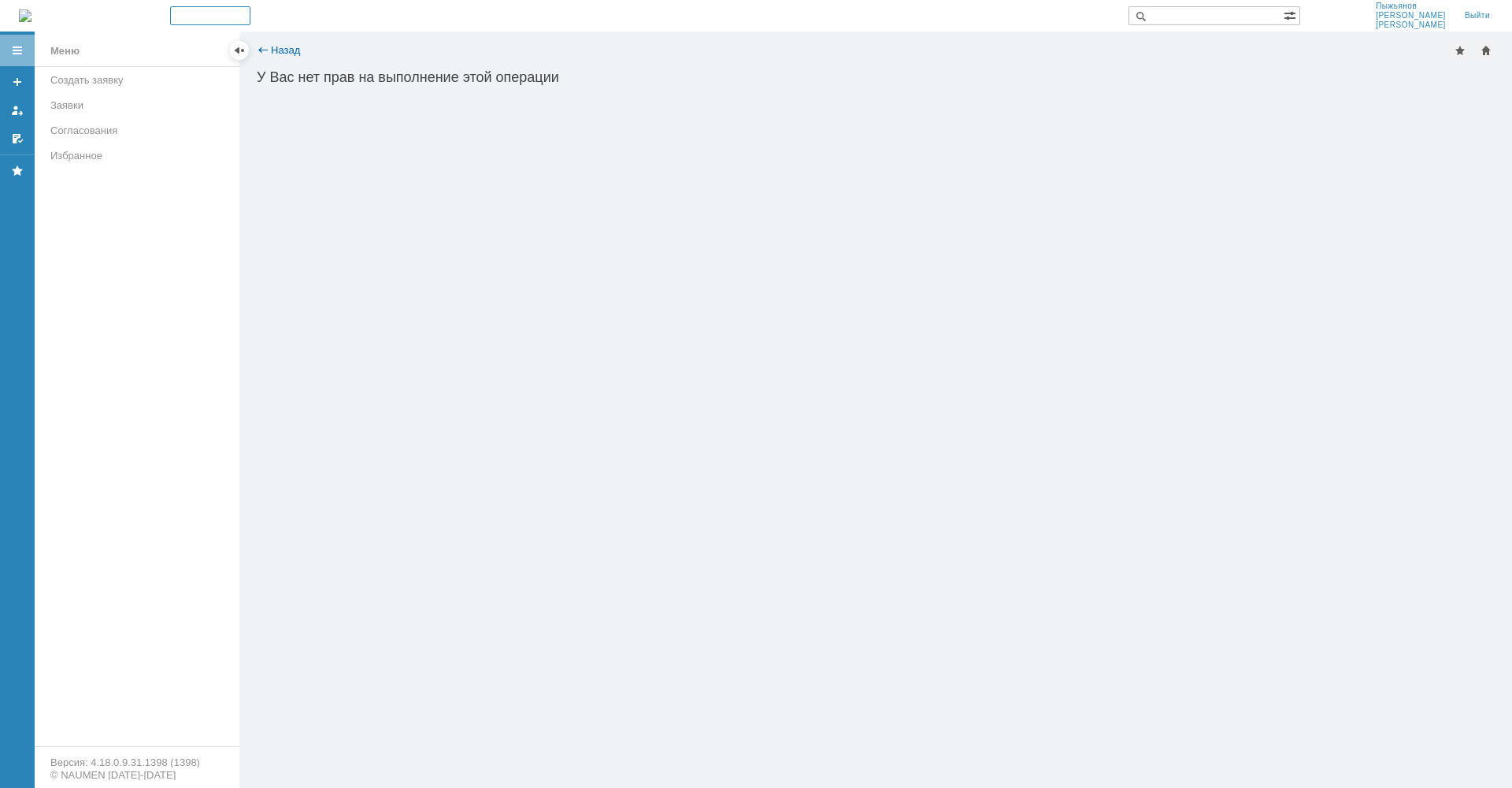
click at [239, 48] on div at bounding box center [239, 50] width 13 height 13
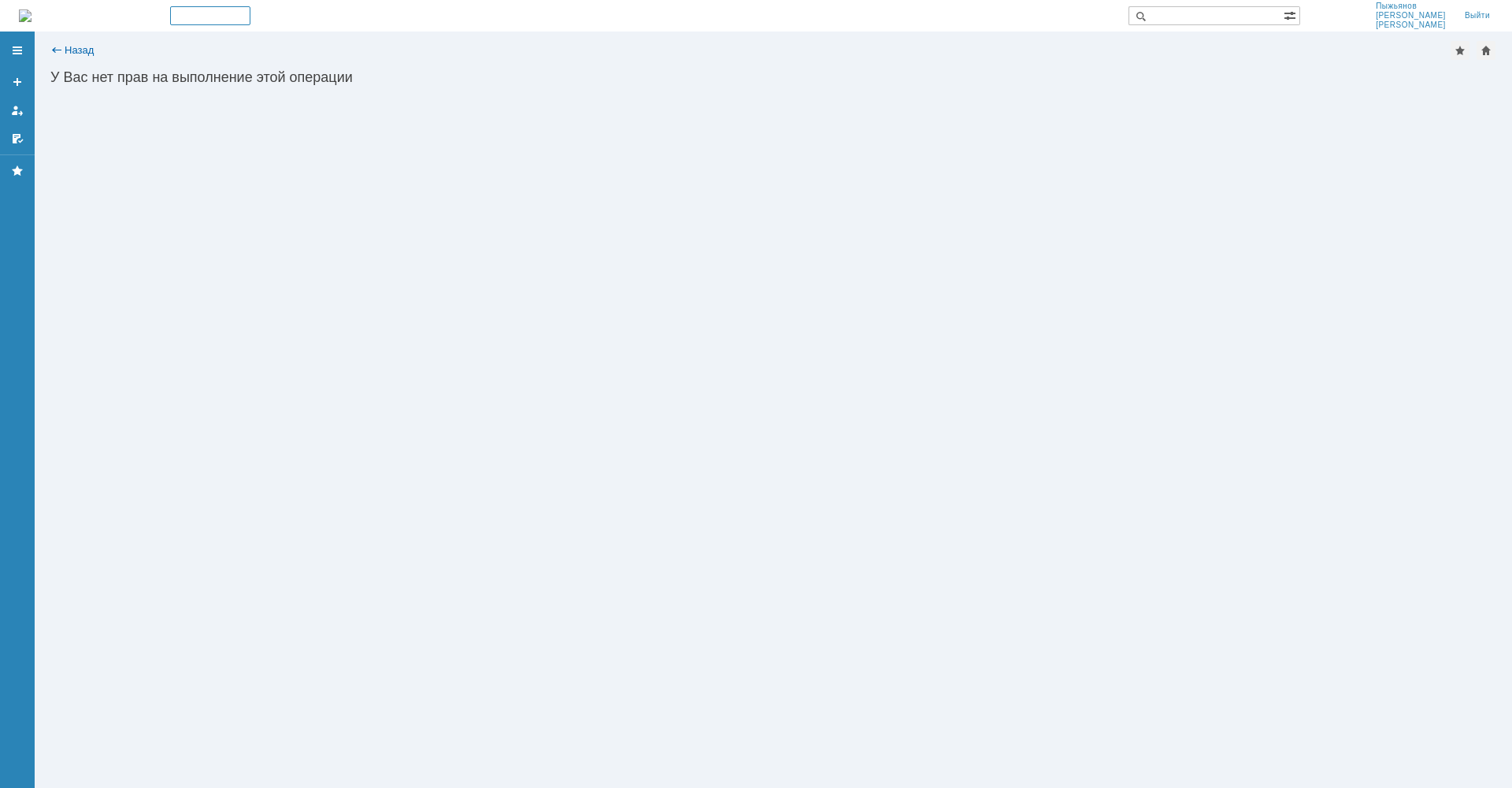
click at [58, 48] on div "Назад" at bounding box center [71, 49] width 43 height 12
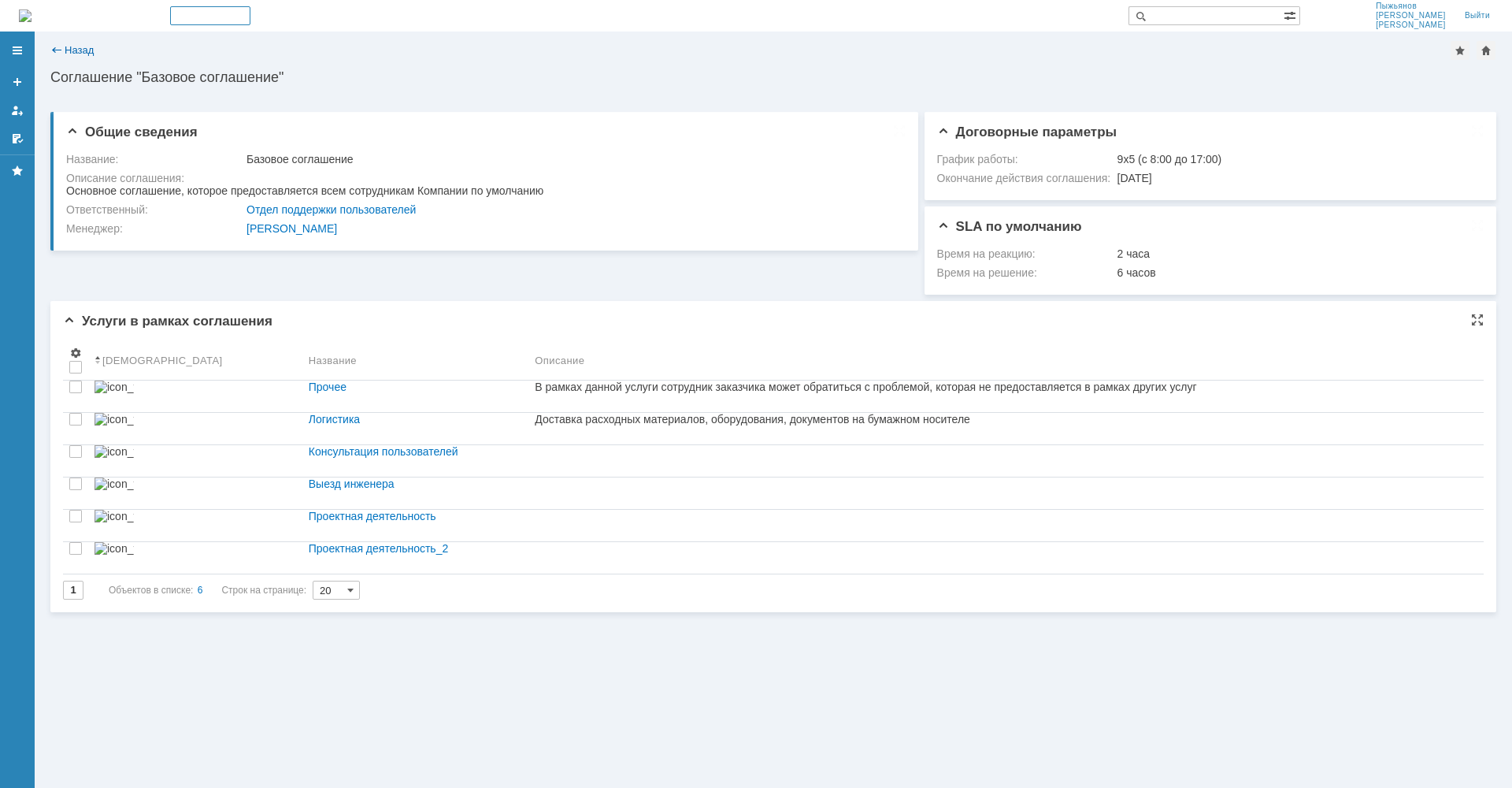
click at [349, 599] on input "20" at bounding box center [336, 590] width 47 height 19
click at [338, 681] on span "50" at bounding box center [340, 680] width 26 height 13
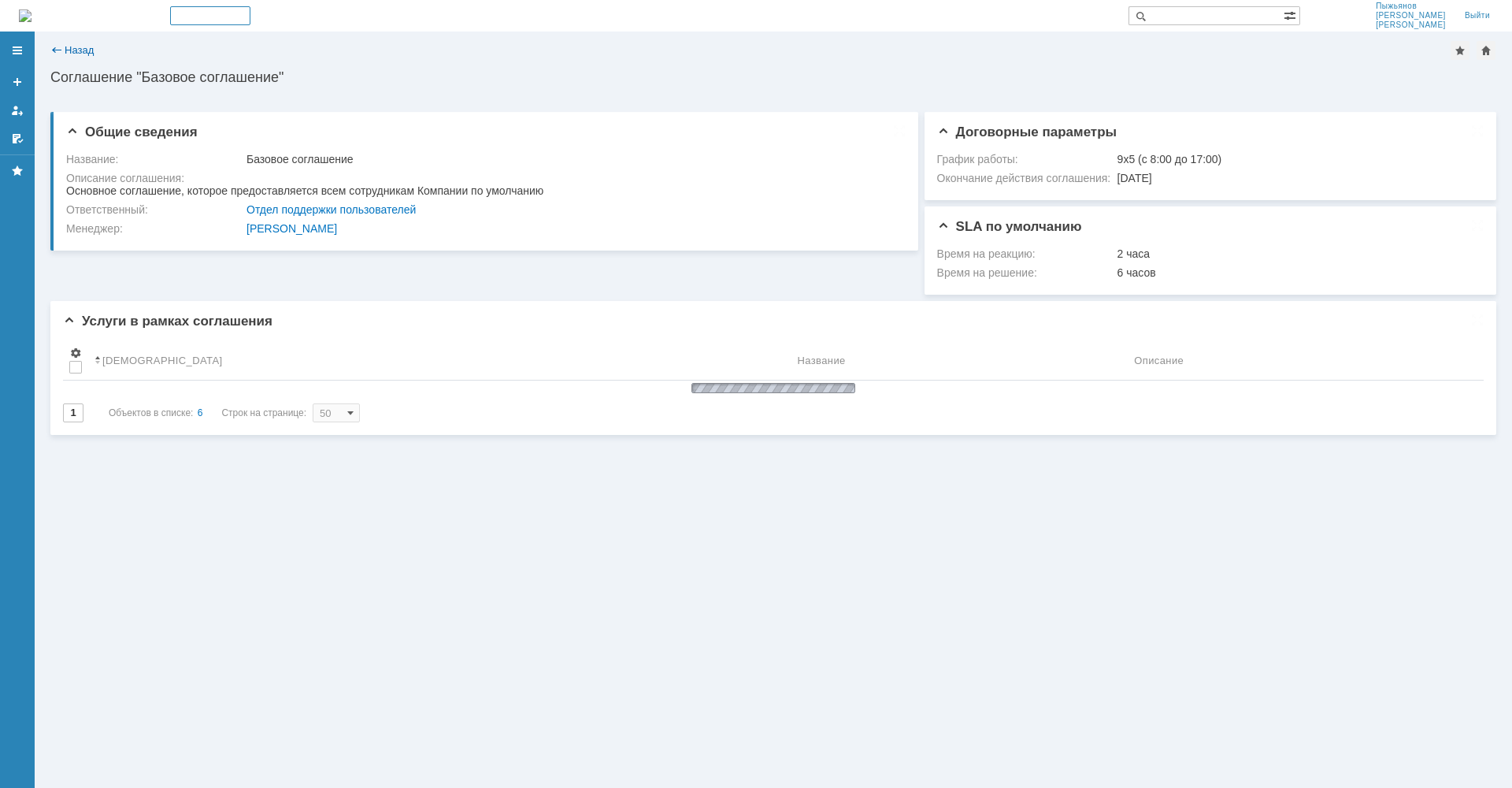
type input "50"
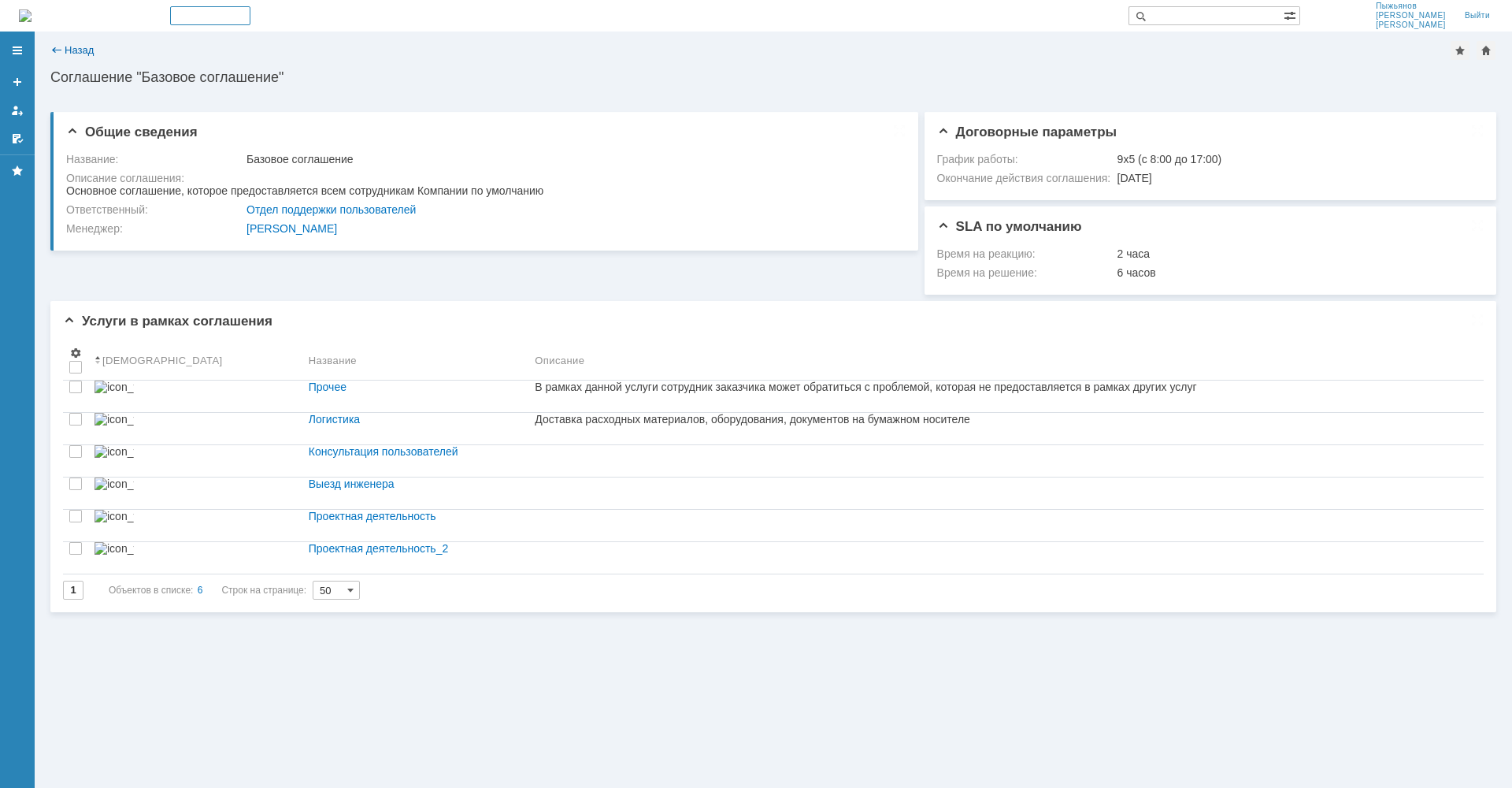
click at [53, 48] on div "Назад" at bounding box center [71, 49] width 43 height 12
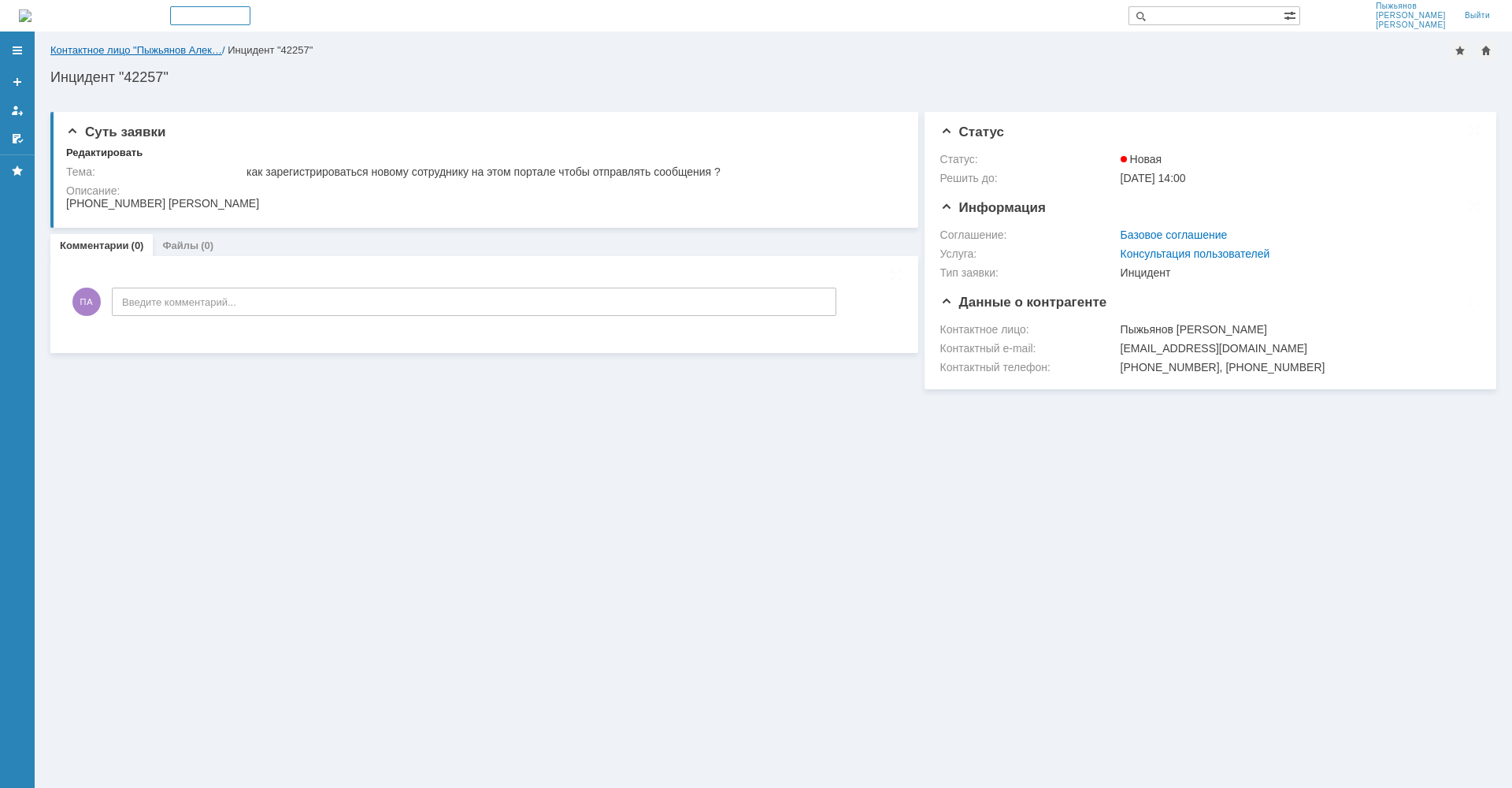
click at [127, 45] on link "Контактное лицо "Пыжьянов Алек…" at bounding box center [136, 49] width 172 height 12
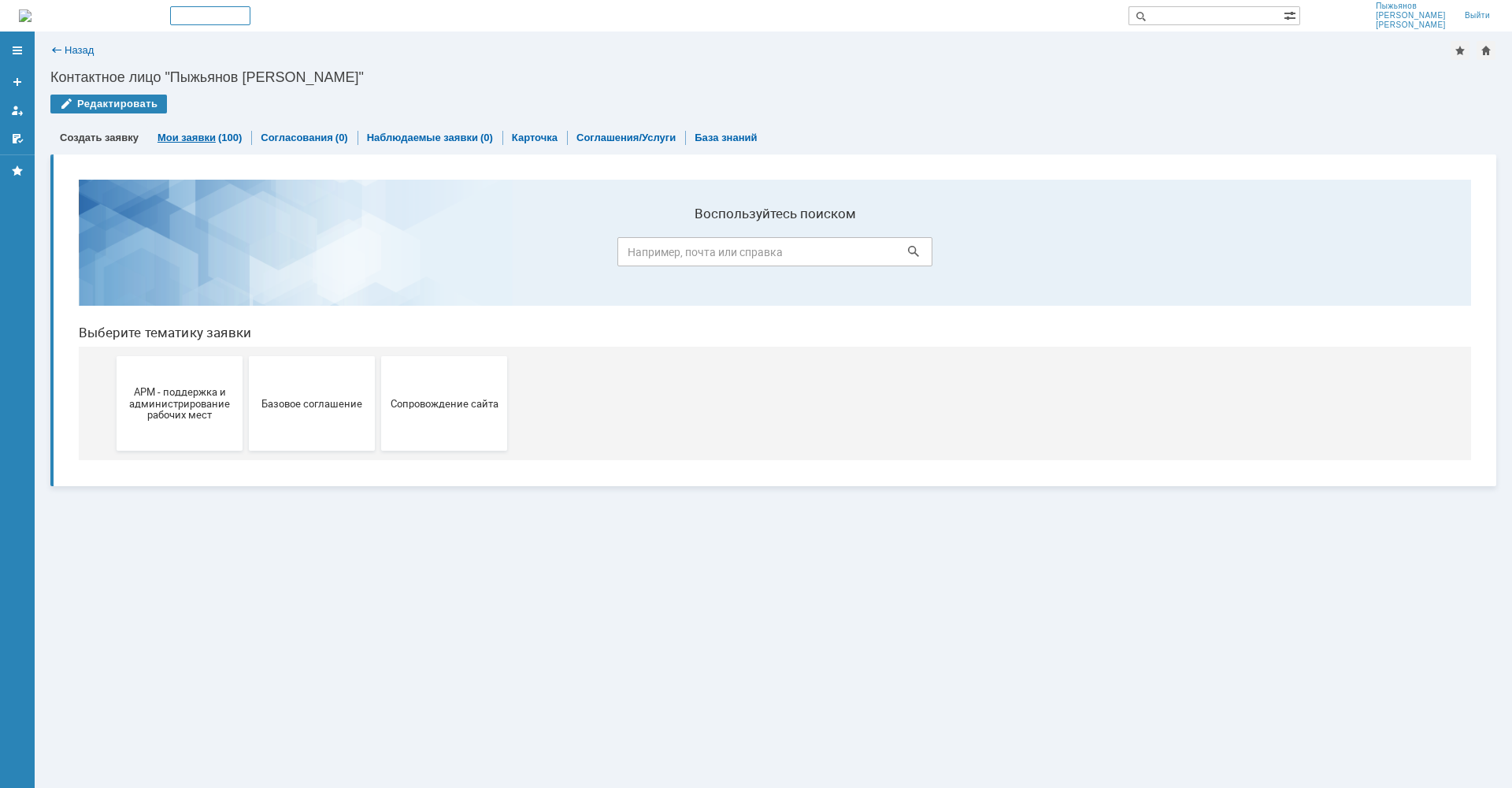
click at [196, 137] on link "Мои заявки" at bounding box center [187, 137] width 58 height 12
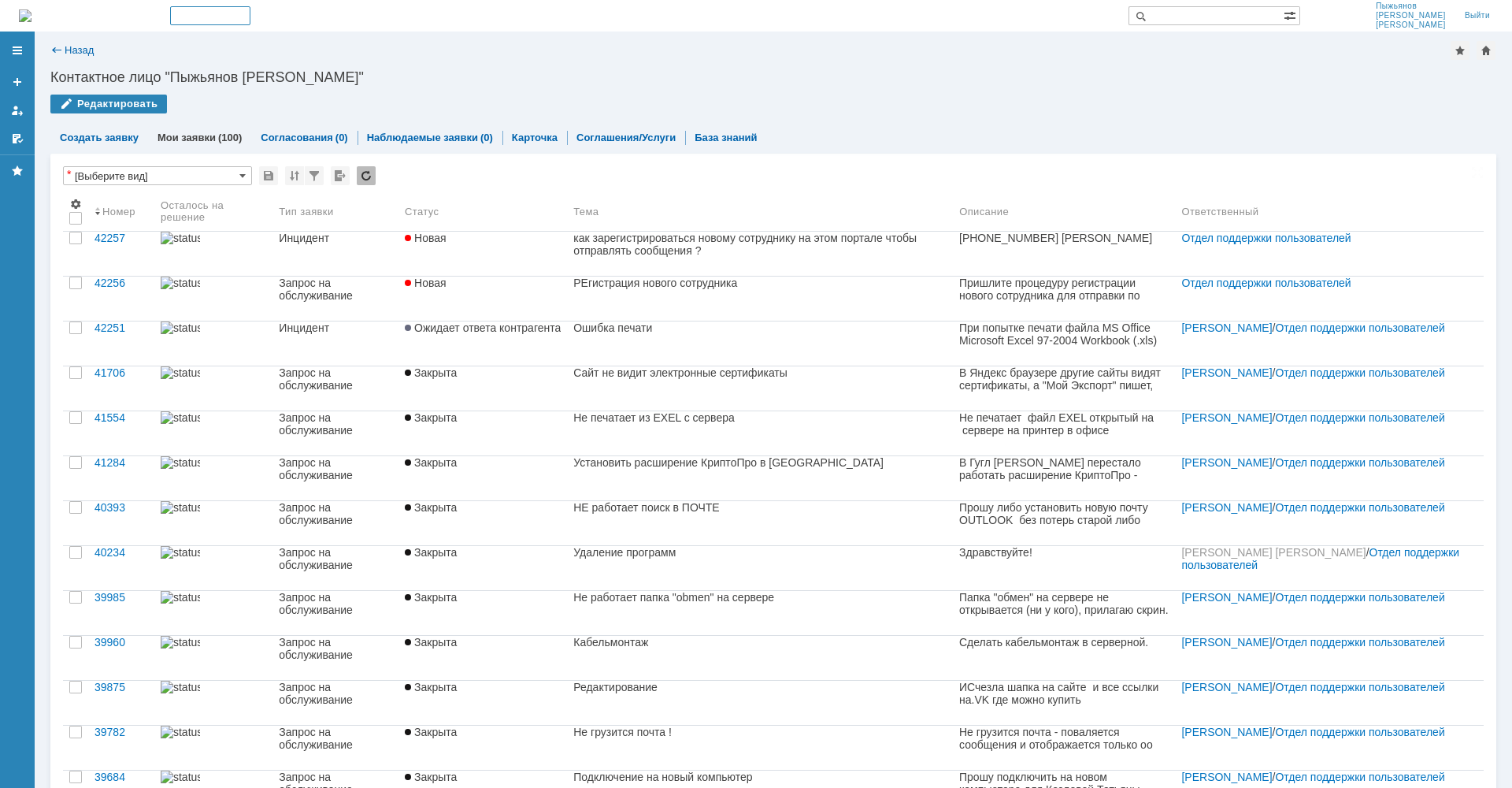
click at [476, 334] on span "Ожидает ответа контрагента" at bounding box center [482, 328] width 156 height 13
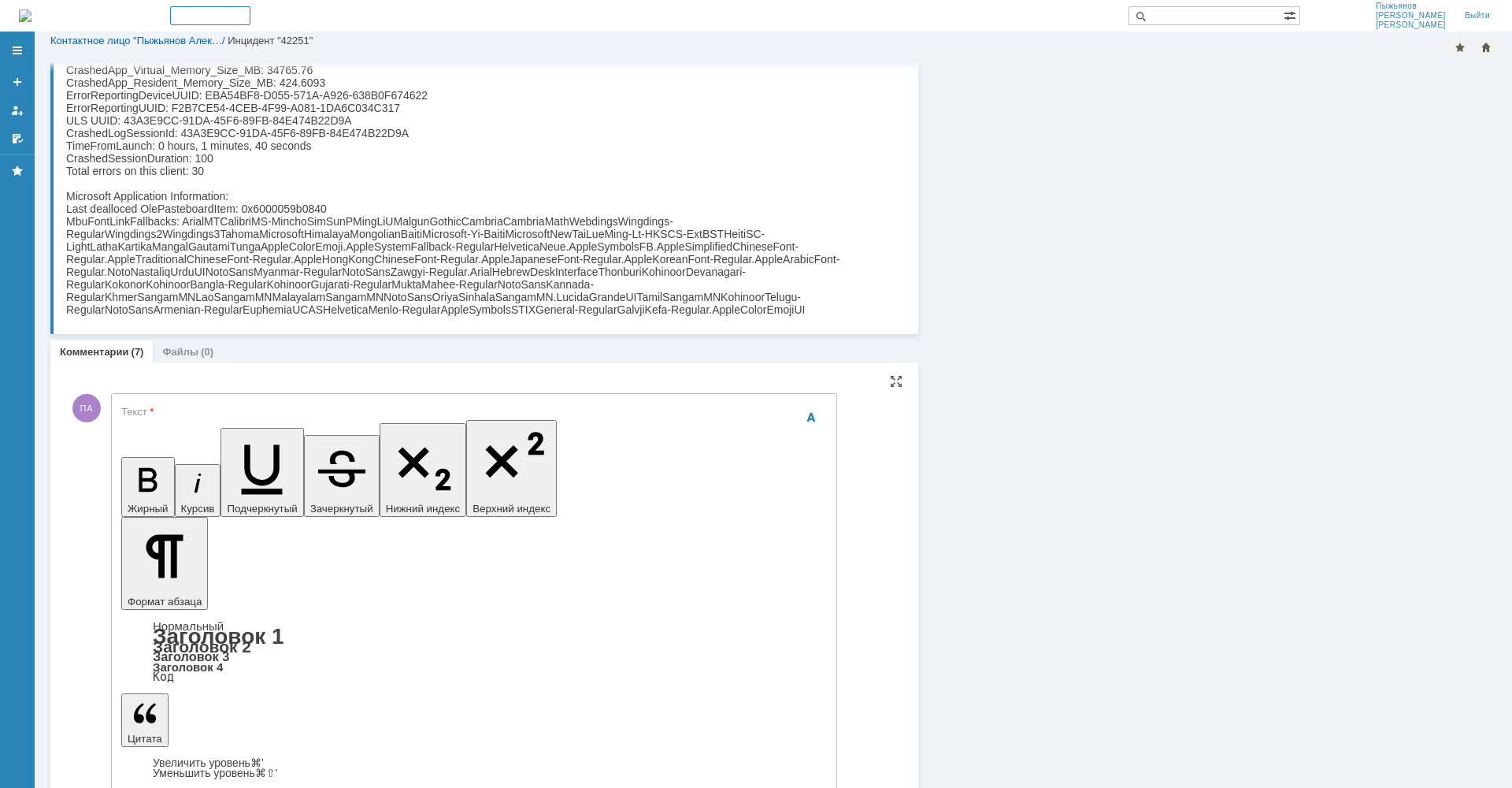
drag, startPoint x: 238, startPoint y: 4692, endPoint x: 263, endPoint y: 4691, distance: 25.0
